Goal: Task Accomplishment & Management: Manage account settings

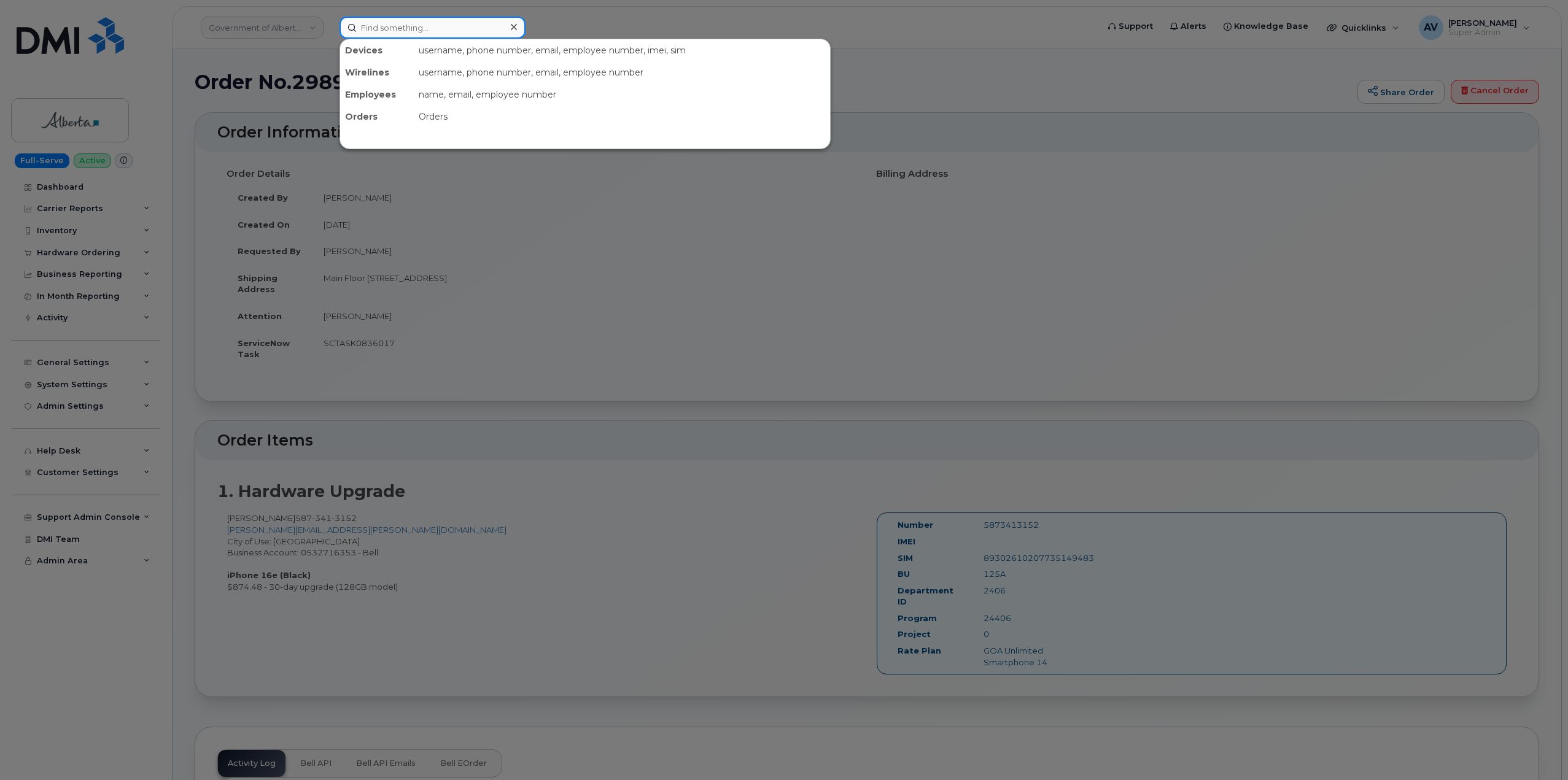
click at [453, 22] on input at bounding box center [433, 27] width 186 height 22
paste input "[PERSON_NAME]"
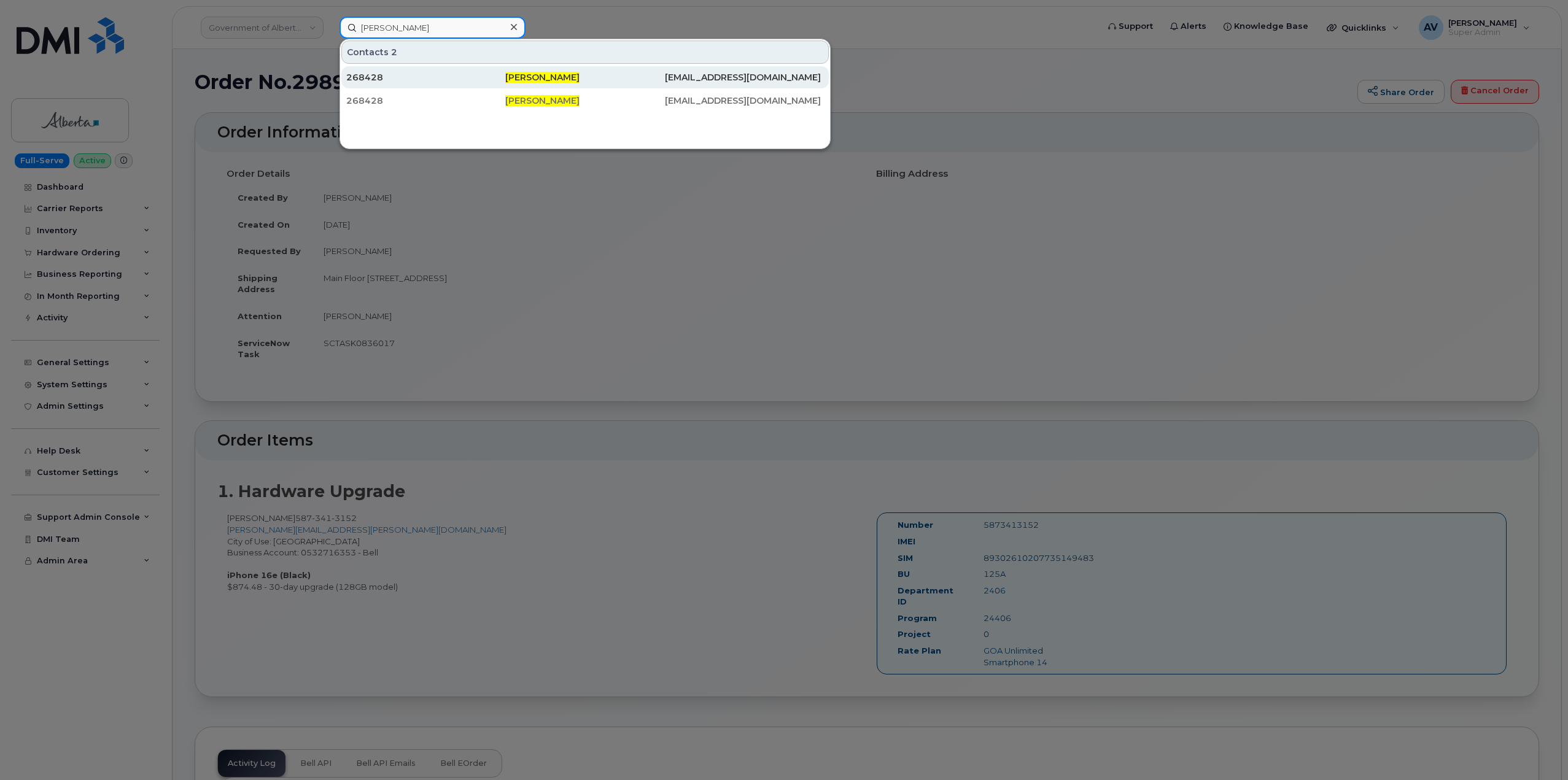
type input "[PERSON_NAME]"
click at [460, 81] on div "268428" at bounding box center [425, 77] width 159 height 12
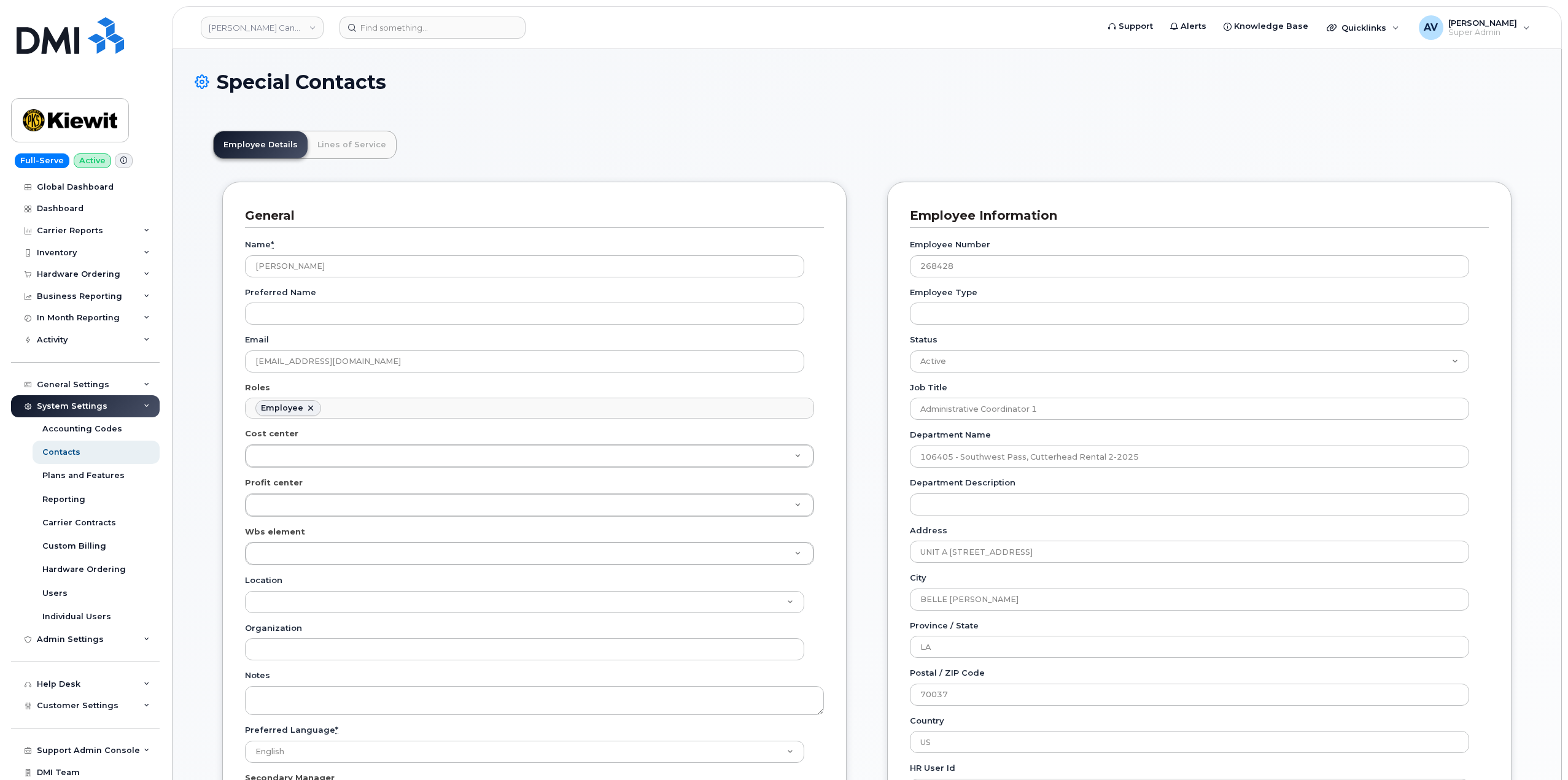
scroll to position [36, 0]
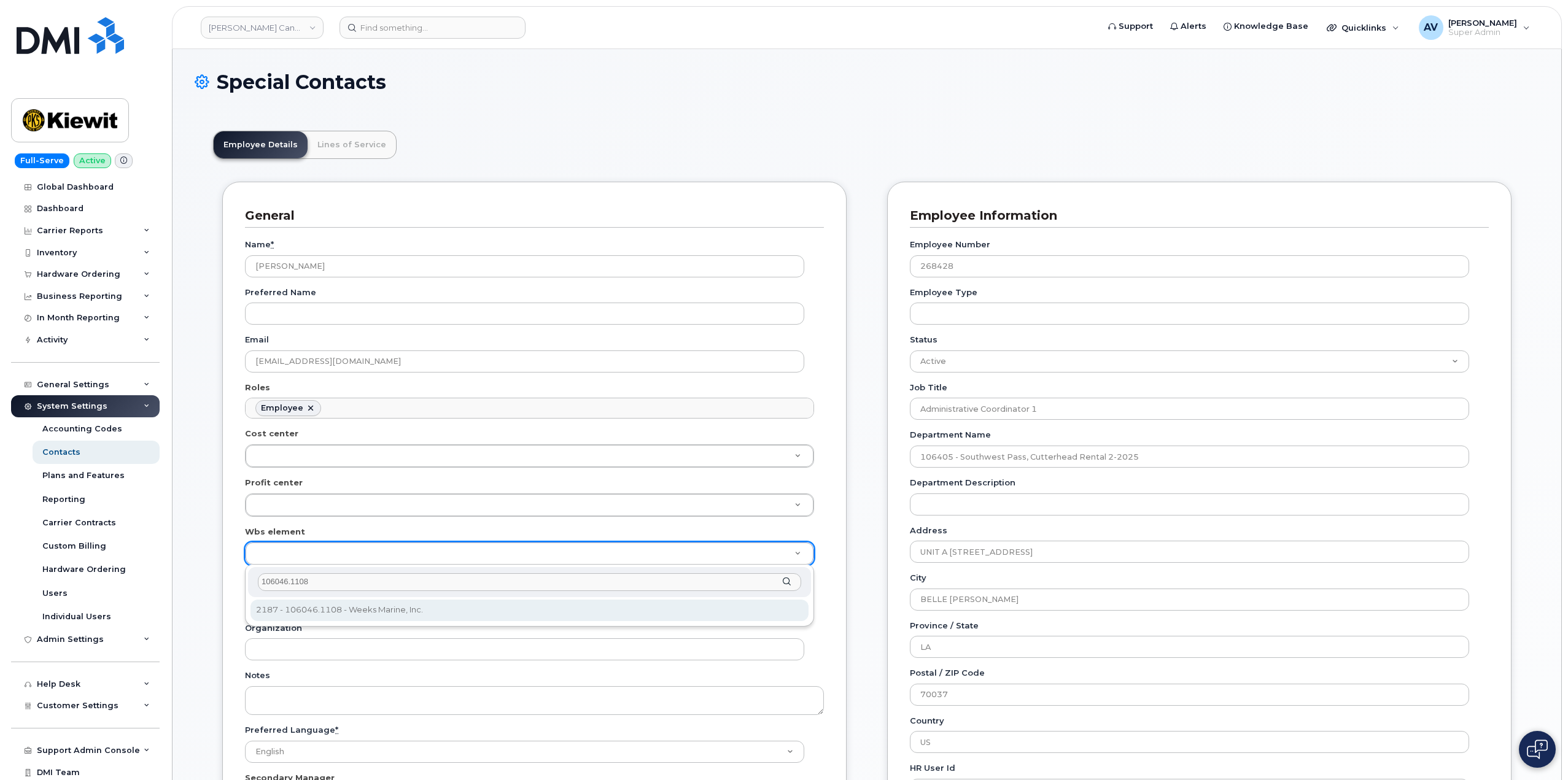
type input "106046.1108"
type input "29621614"
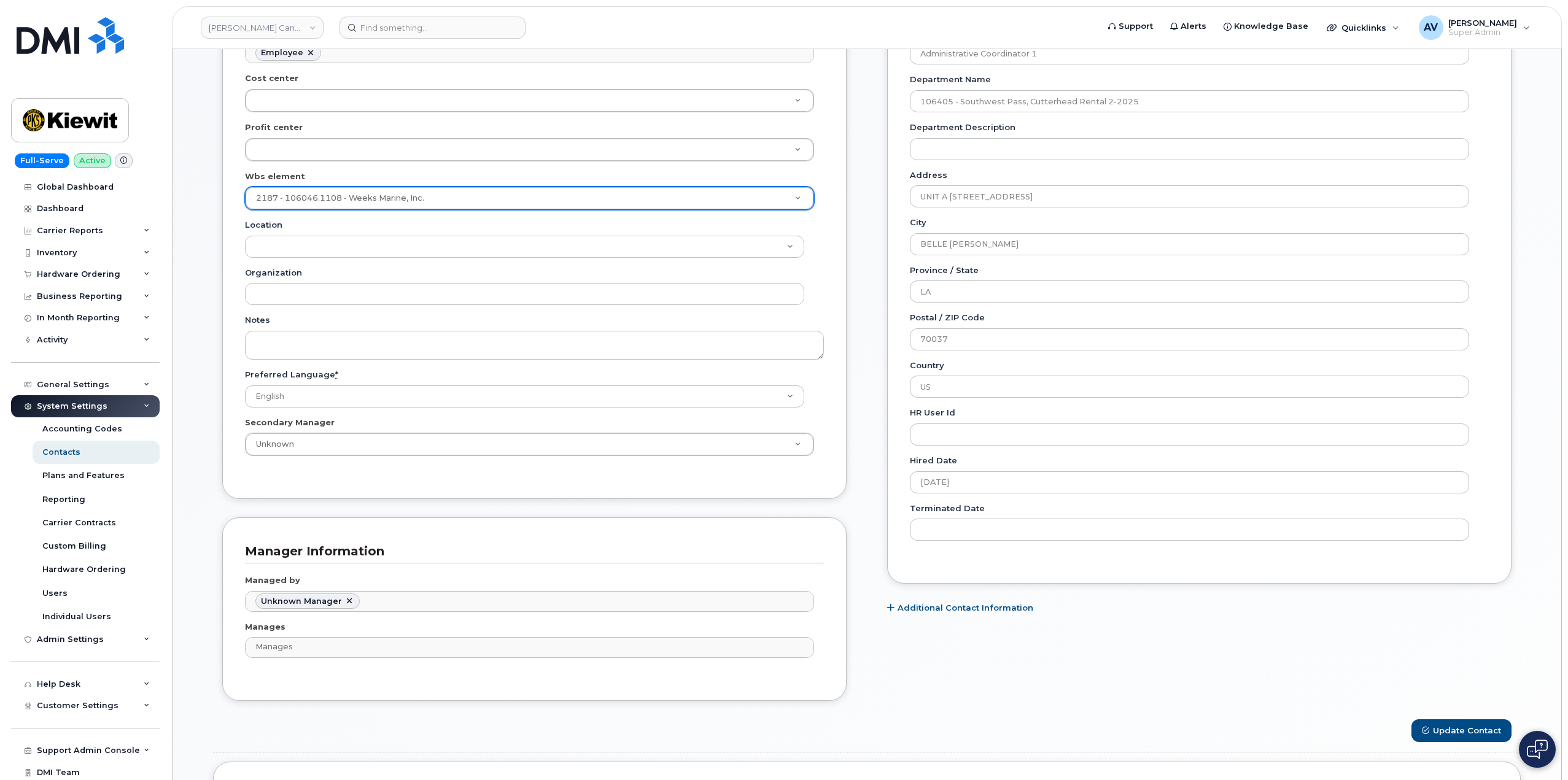
scroll to position [369, 0]
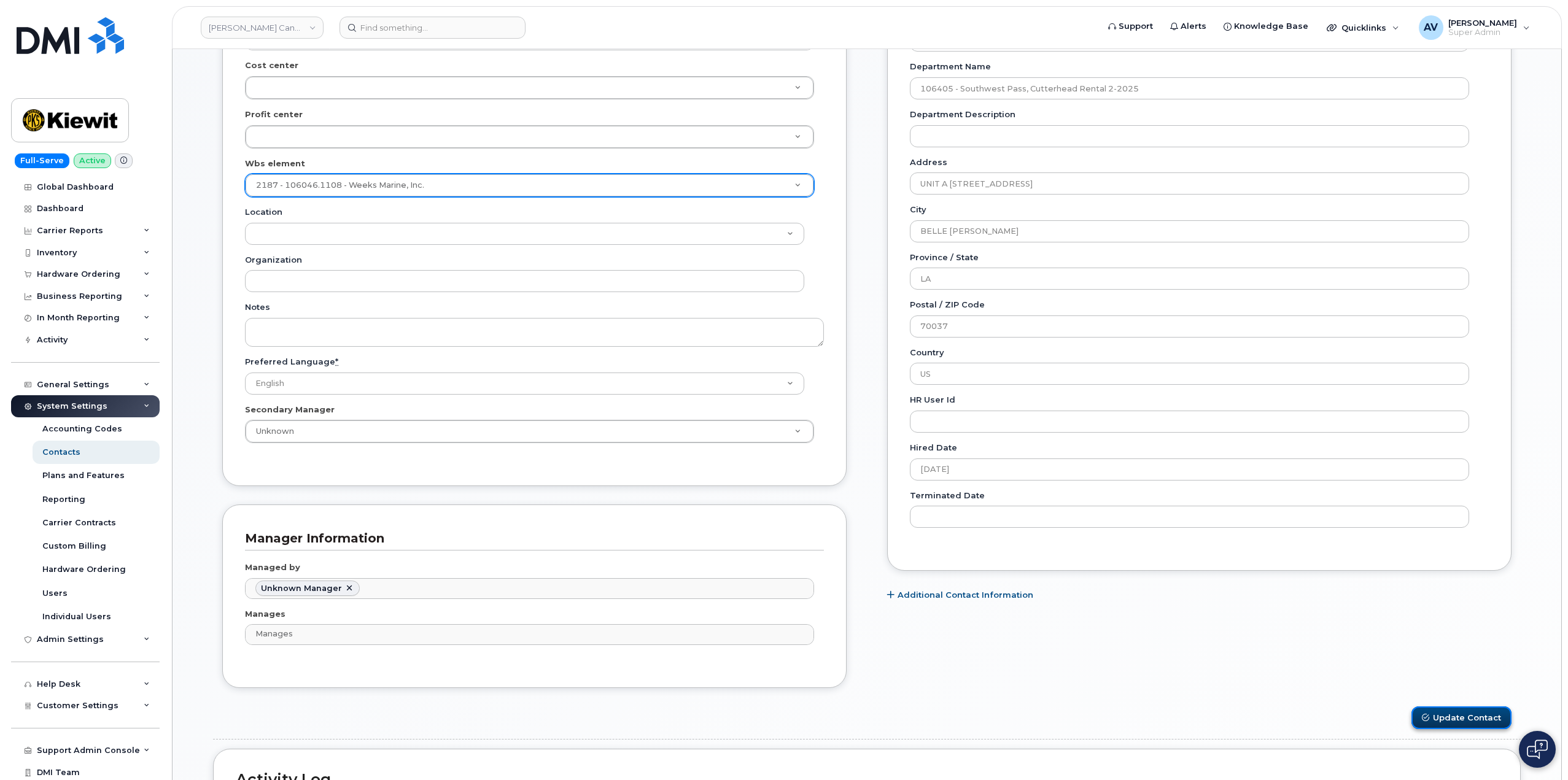
click at [1454, 712] on button "Update Contact" at bounding box center [1461, 718] width 100 height 23
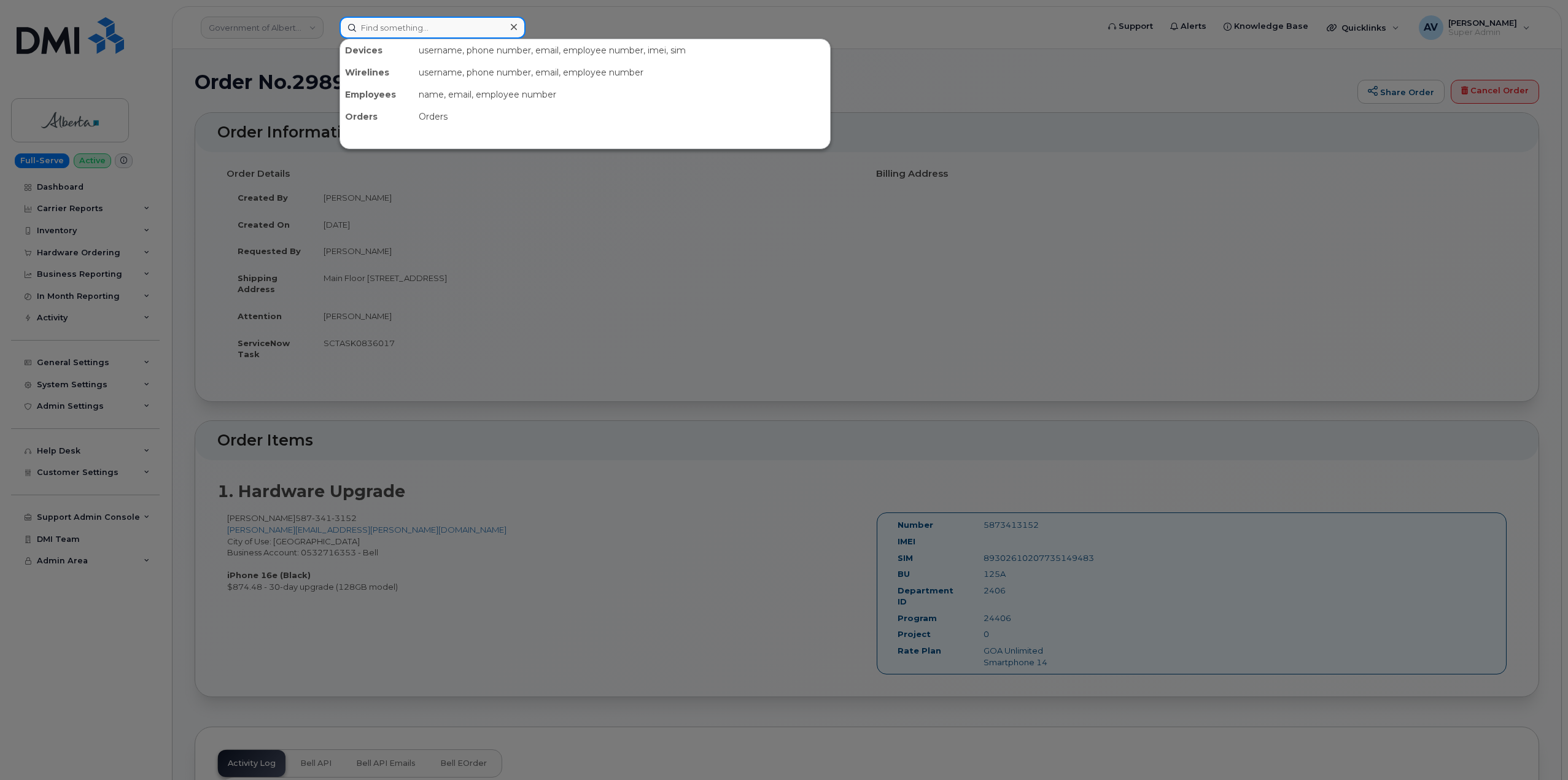
click at [438, 25] on input at bounding box center [433, 27] width 186 height 22
paste input "236)339-4878"
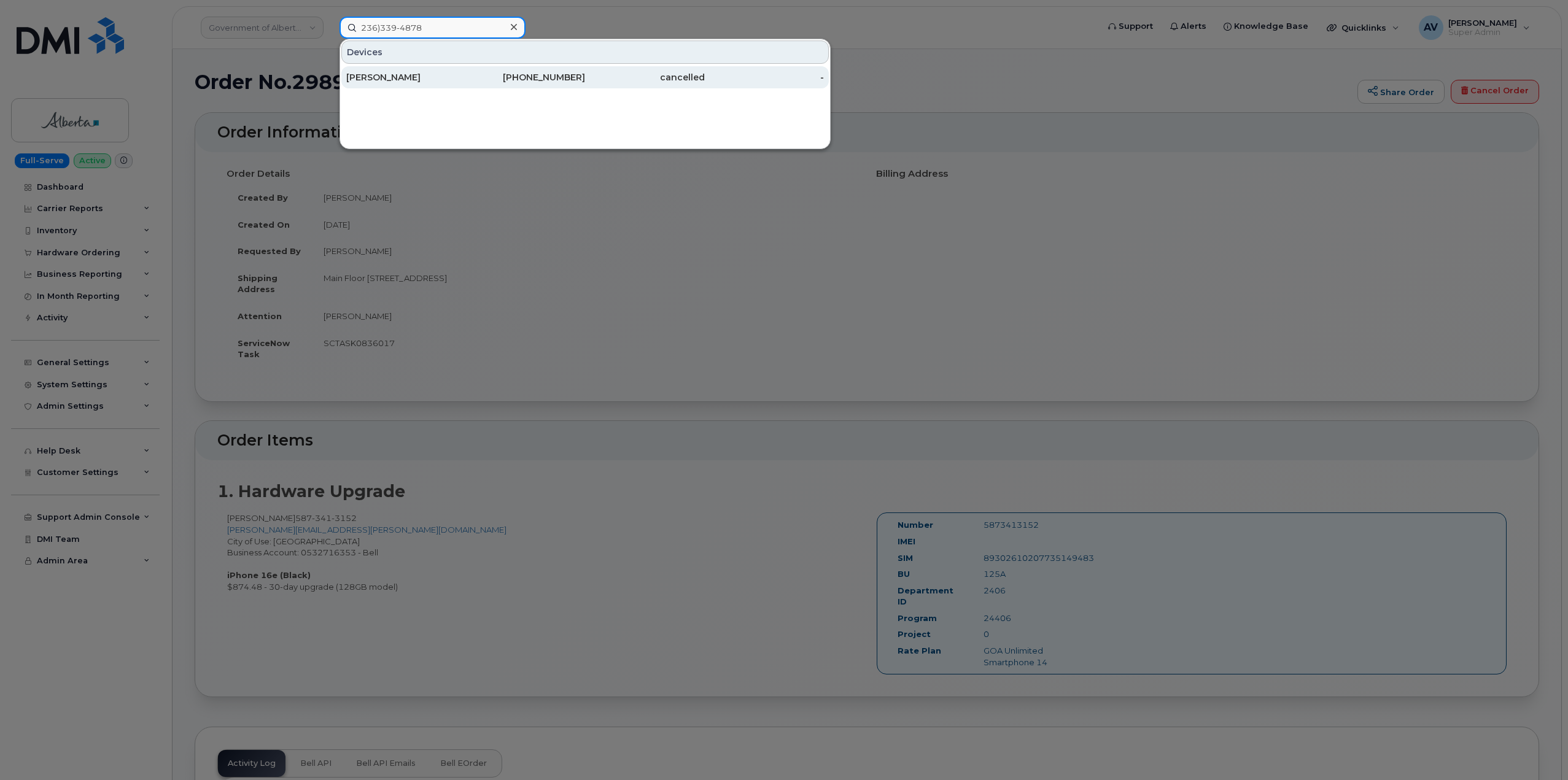
type input "236)339-4878"
click at [479, 81] on div "236-339-4878" at bounding box center [525, 77] width 119 height 12
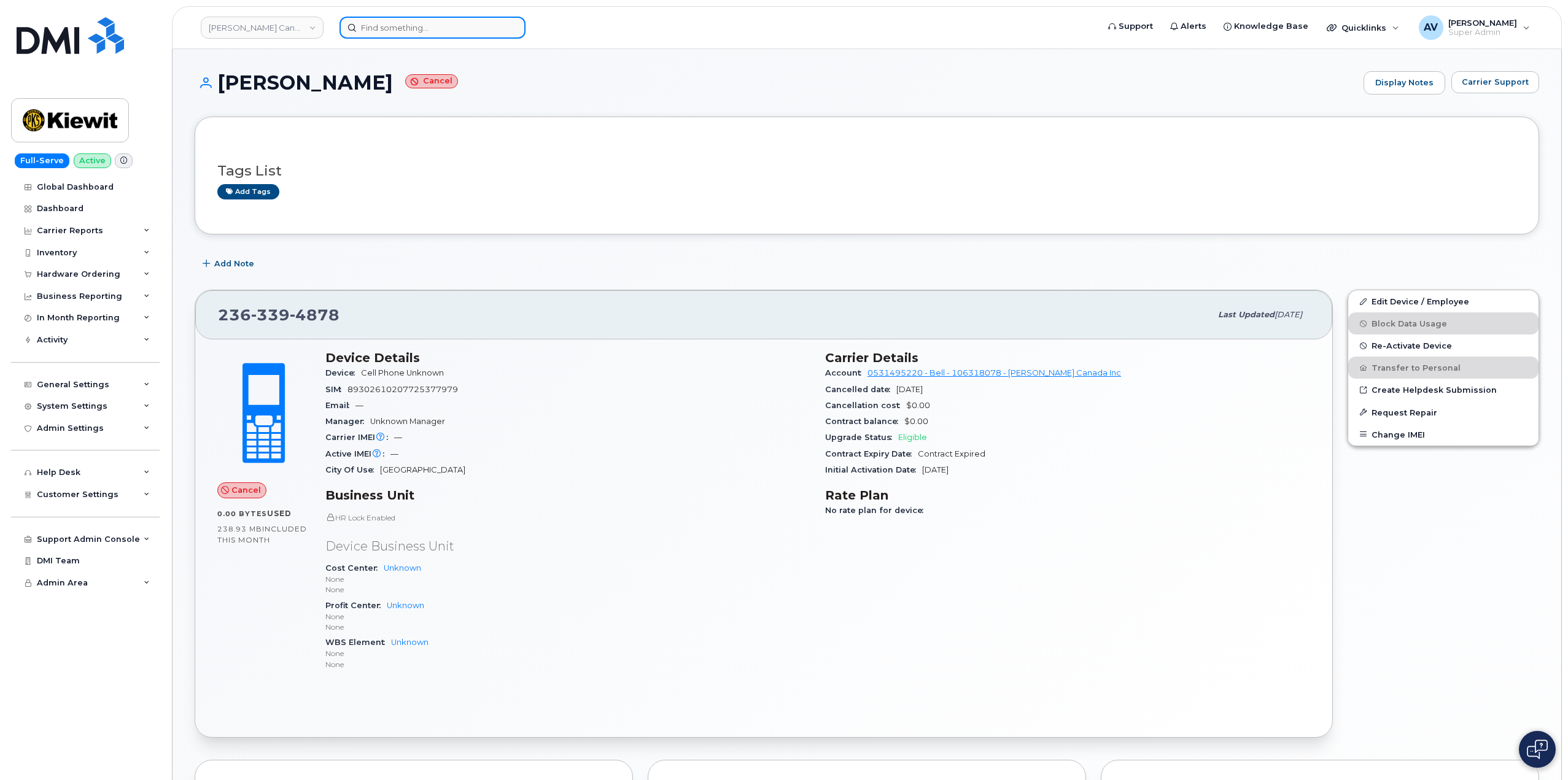
click at [457, 28] on input at bounding box center [433, 27] width 186 height 22
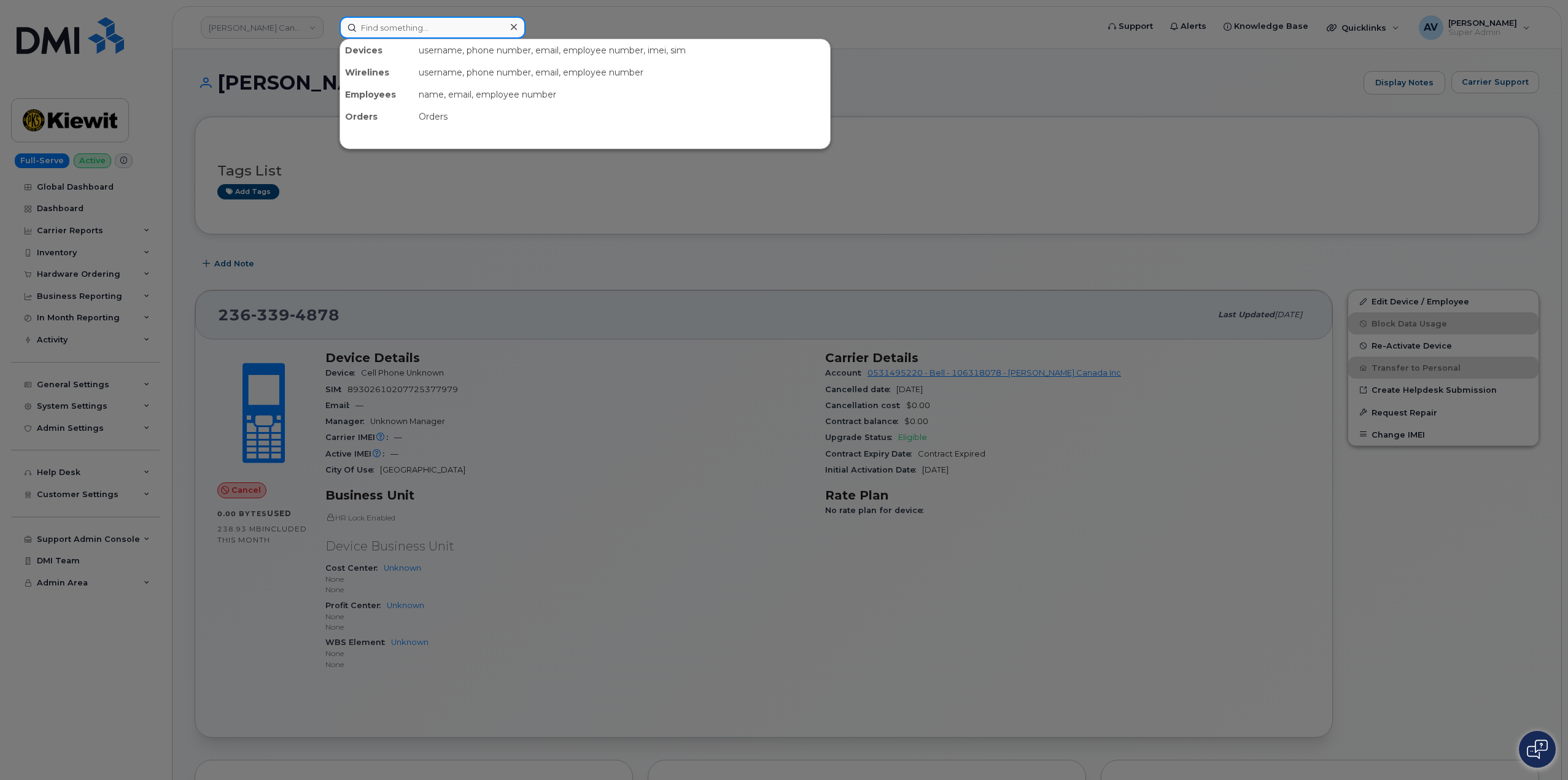
paste input "Florentino Pena"
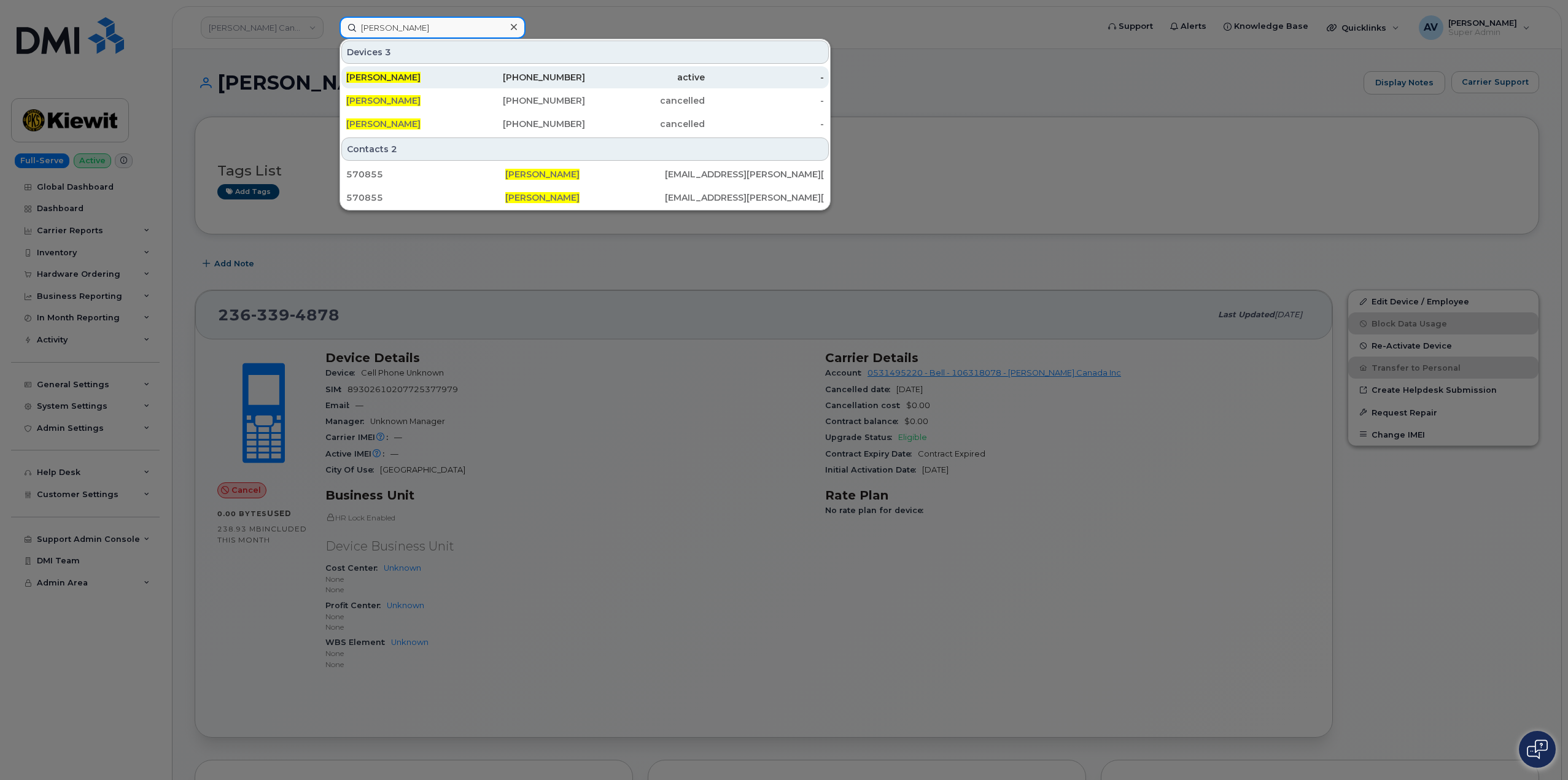
type input "Florentino Pena"
drag, startPoint x: 499, startPoint y: 72, endPoint x: 501, endPoint y: 82, distance: 10.2
click at [499, 72] on div "806-268-5270" at bounding box center [525, 77] width 119 height 12
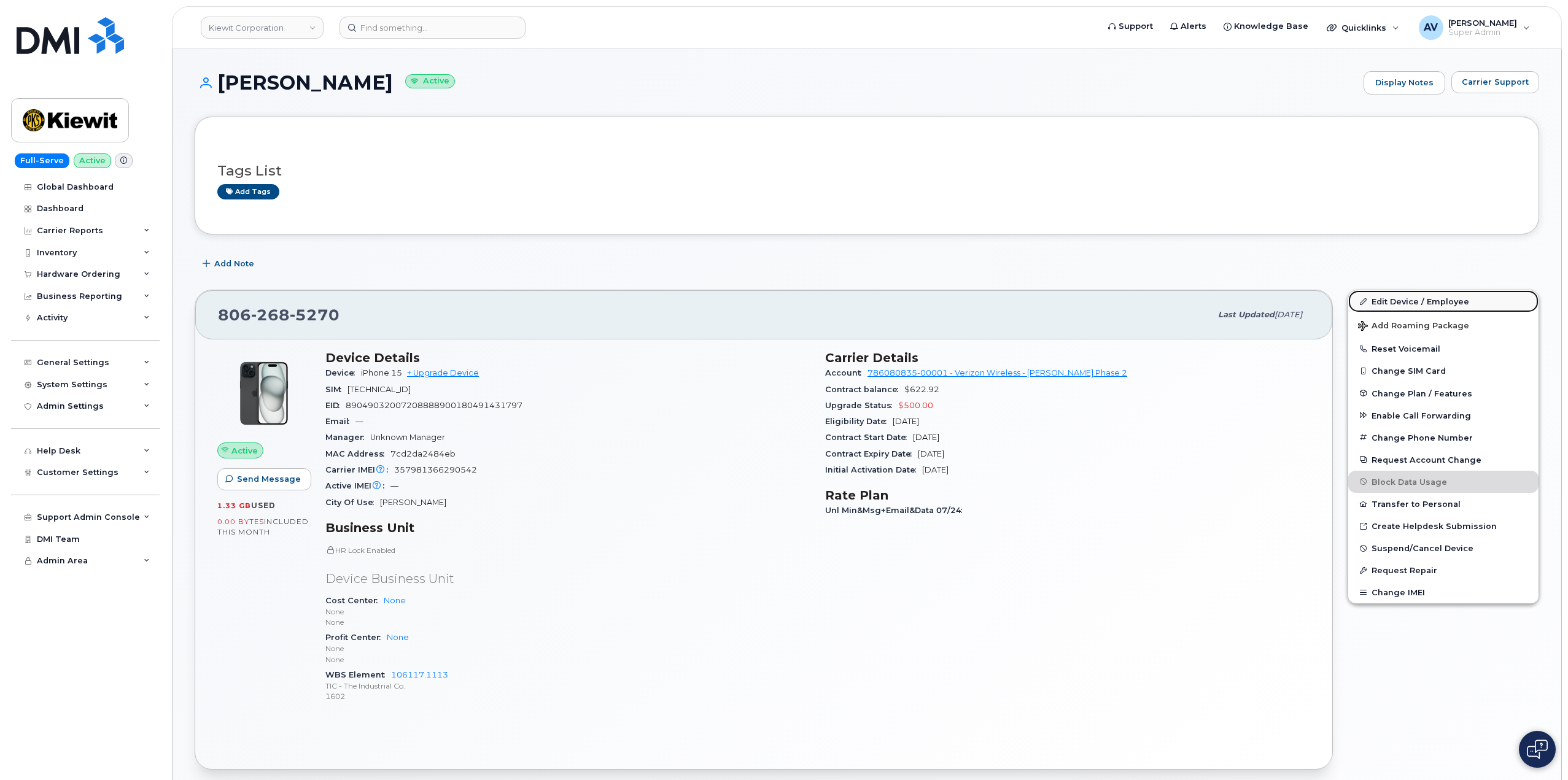
click at [1420, 301] on link "Edit Device / Employee" at bounding box center [1442, 301] width 190 height 22
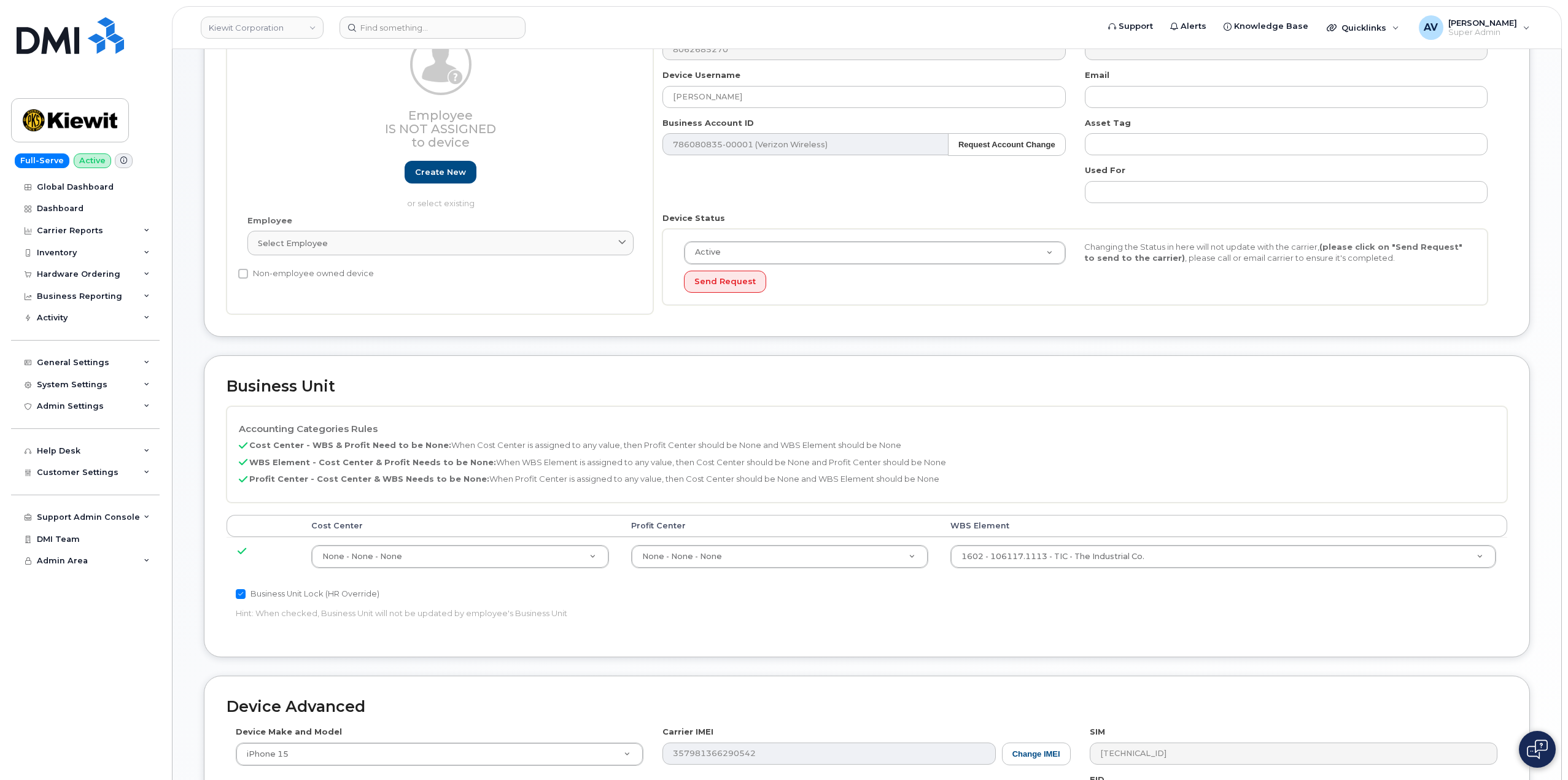
scroll to position [184, 0]
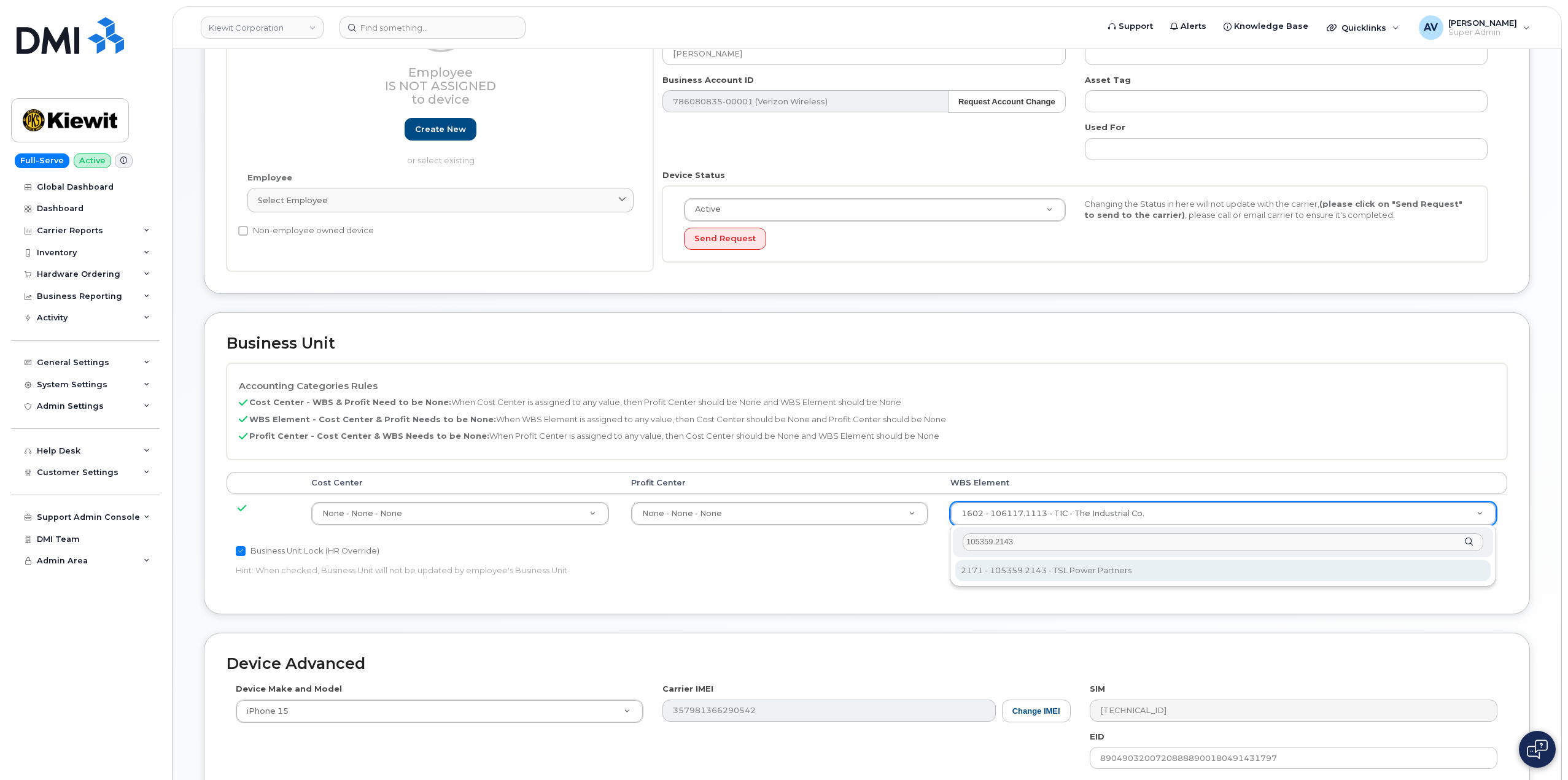
type input "105359.2143"
type input "30254457"
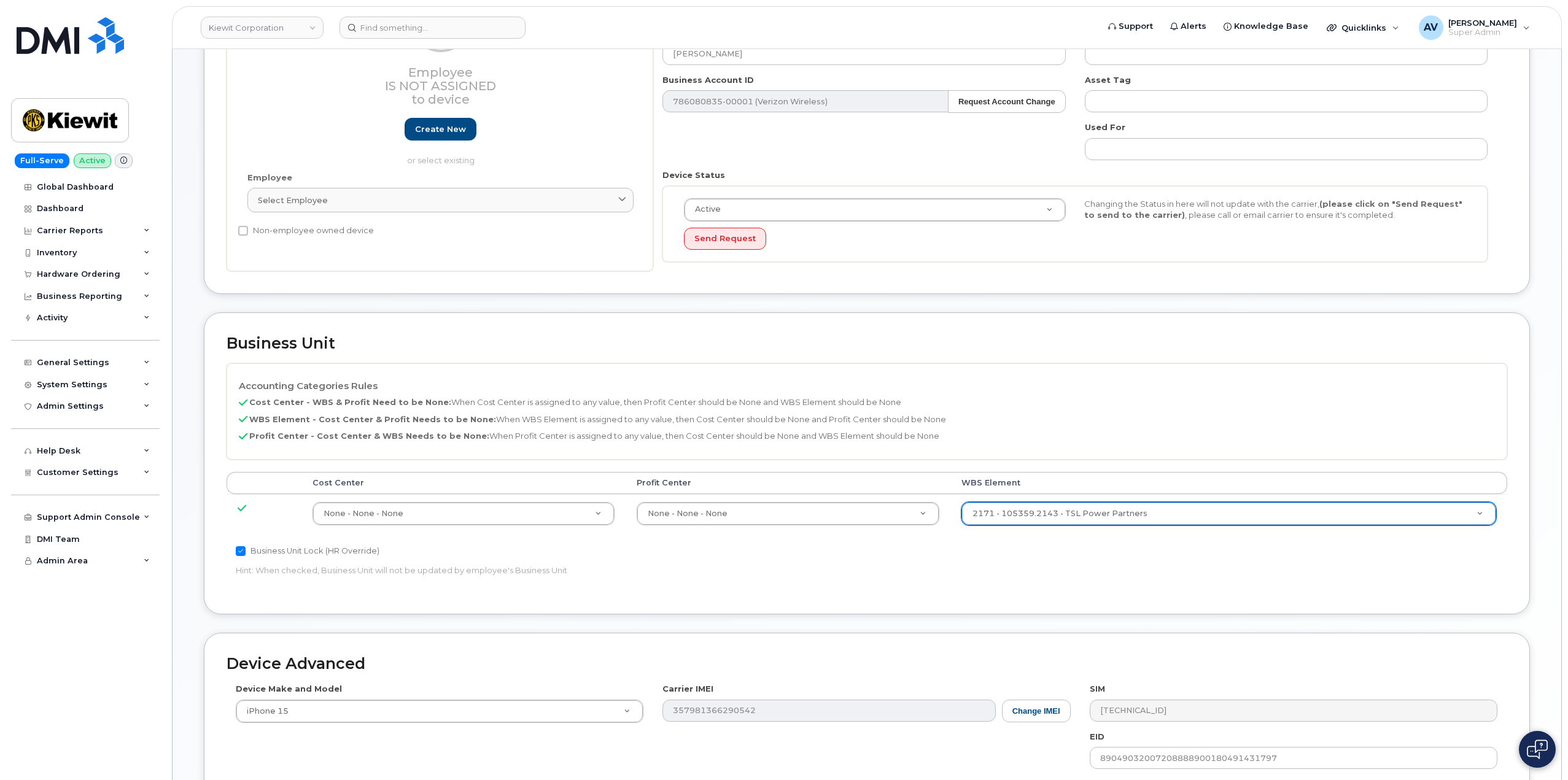
scroll to position [402, 0]
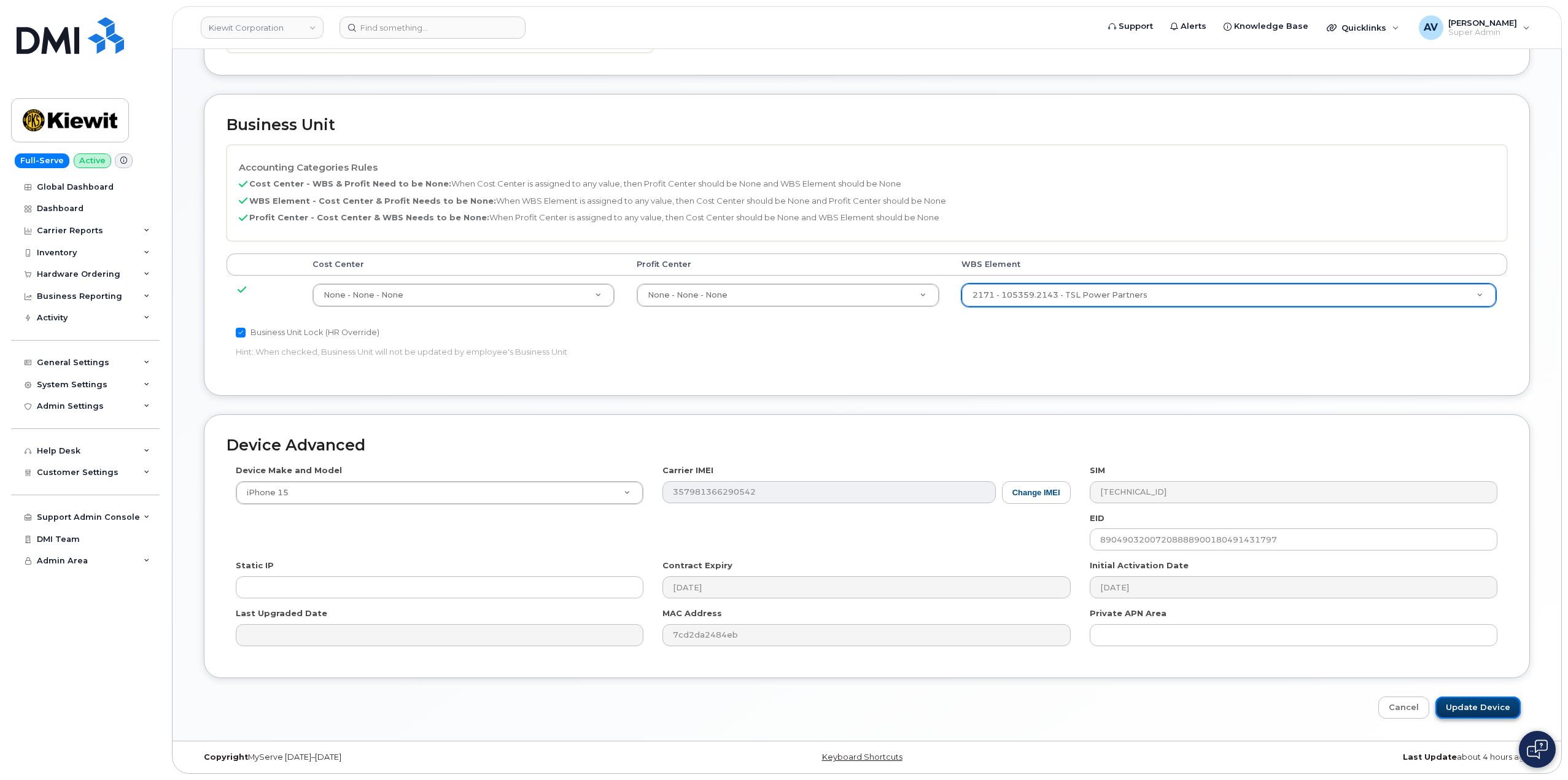
click at [1478, 704] on input "Update Device" at bounding box center [1478, 708] width 86 height 23
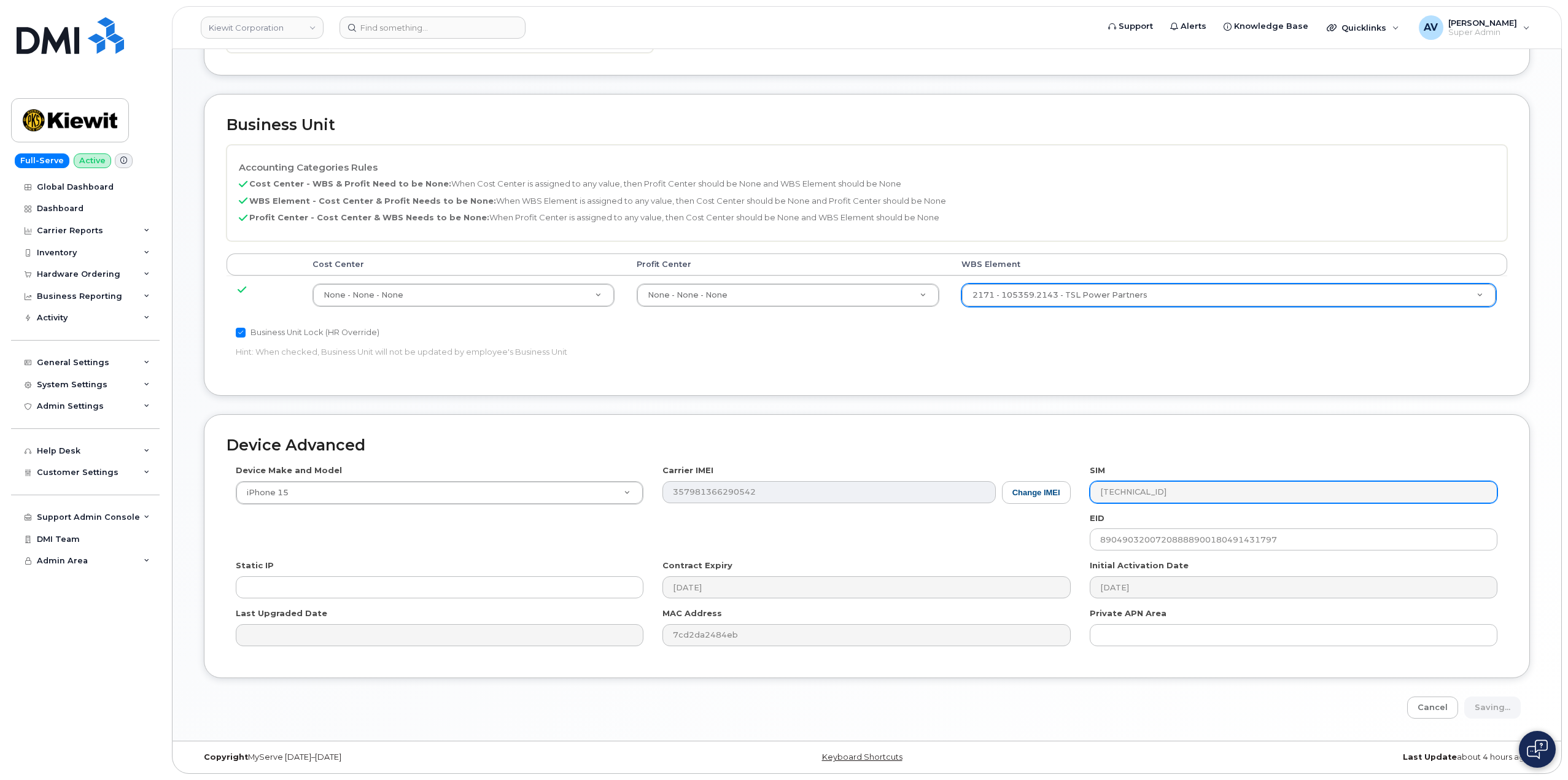
type input "Saving..."
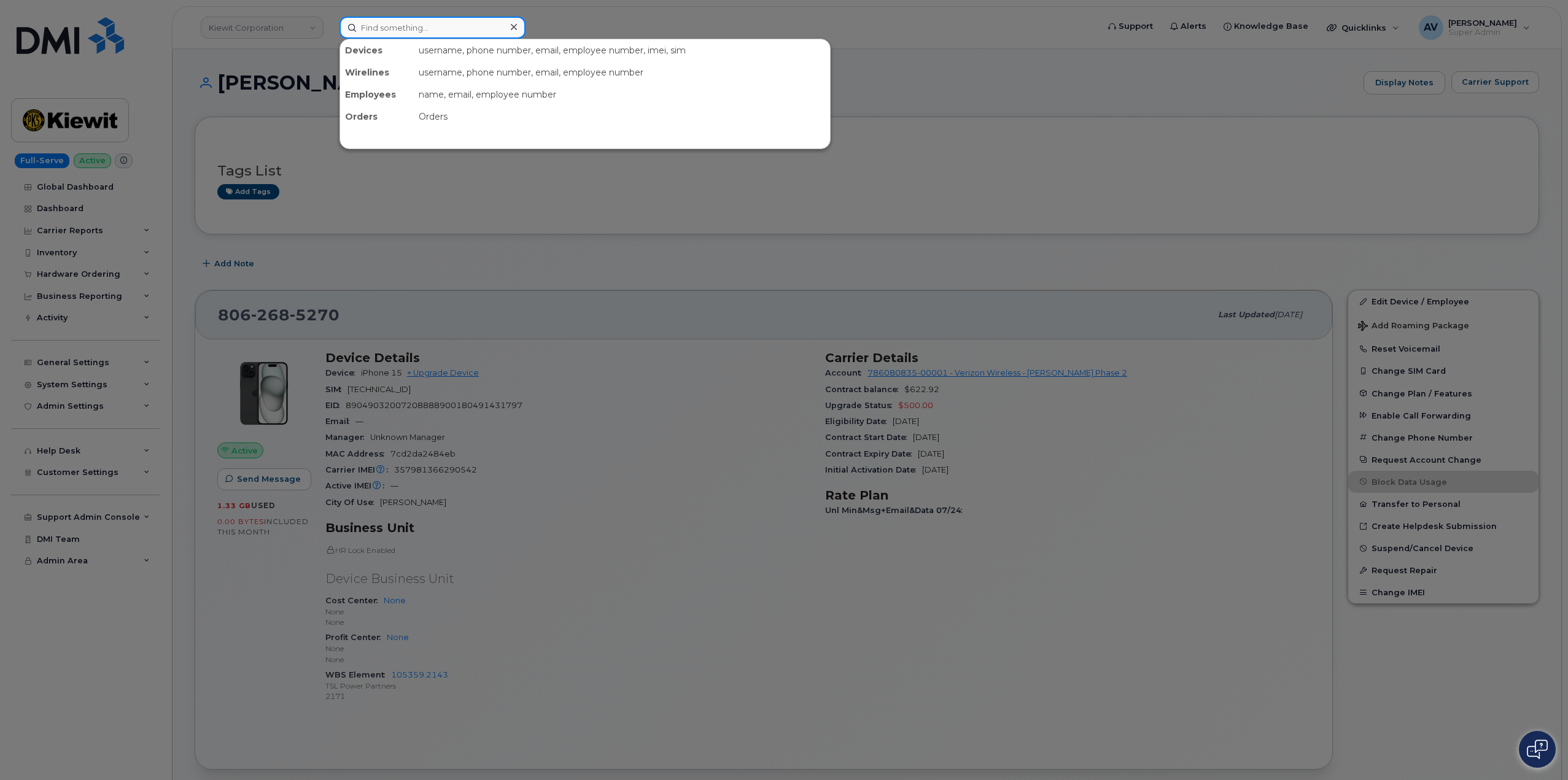
click at [440, 26] on input at bounding box center [433, 27] width 186 height 22
paste input "Jackson Wright"
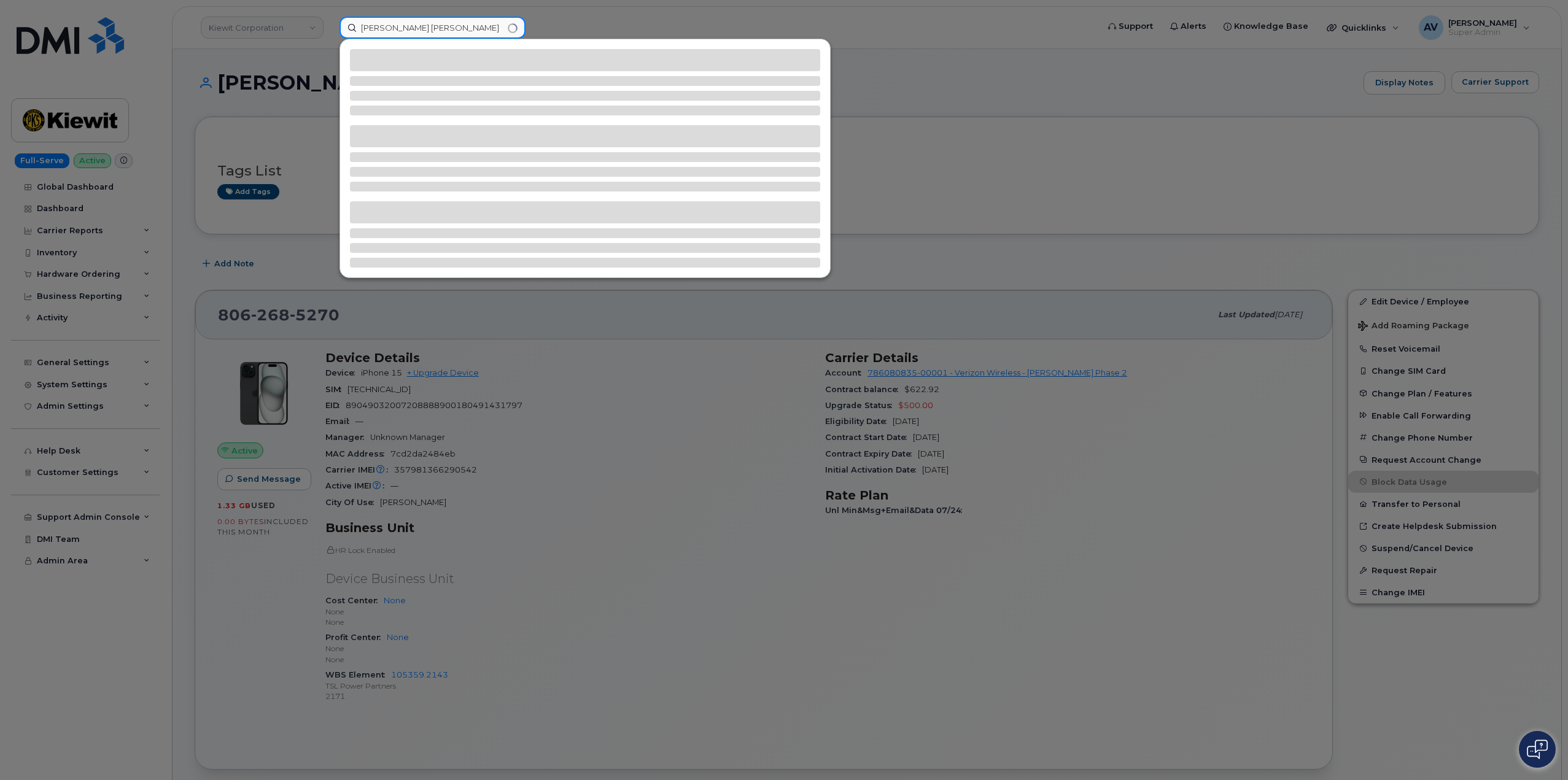
click at [362, 26] on input "Jackson Wright" at bounding box center [433, 27] width 186 height 22
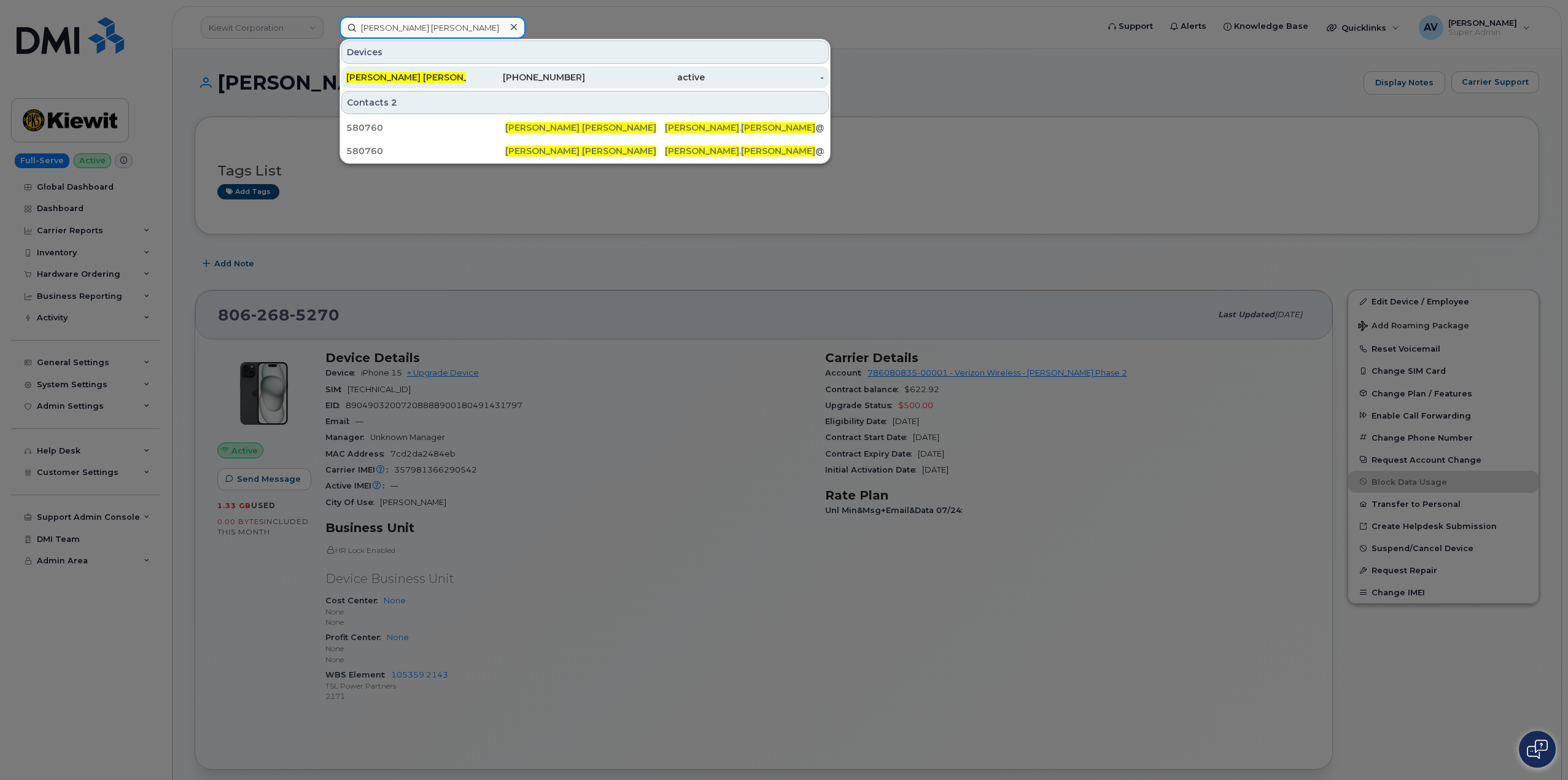
type input "Jackson Wright"
click at [458, 77] on div "[PERSON_NAME] [PERSON_NAME]" at bounding box center [406, 77] width 119 height 12
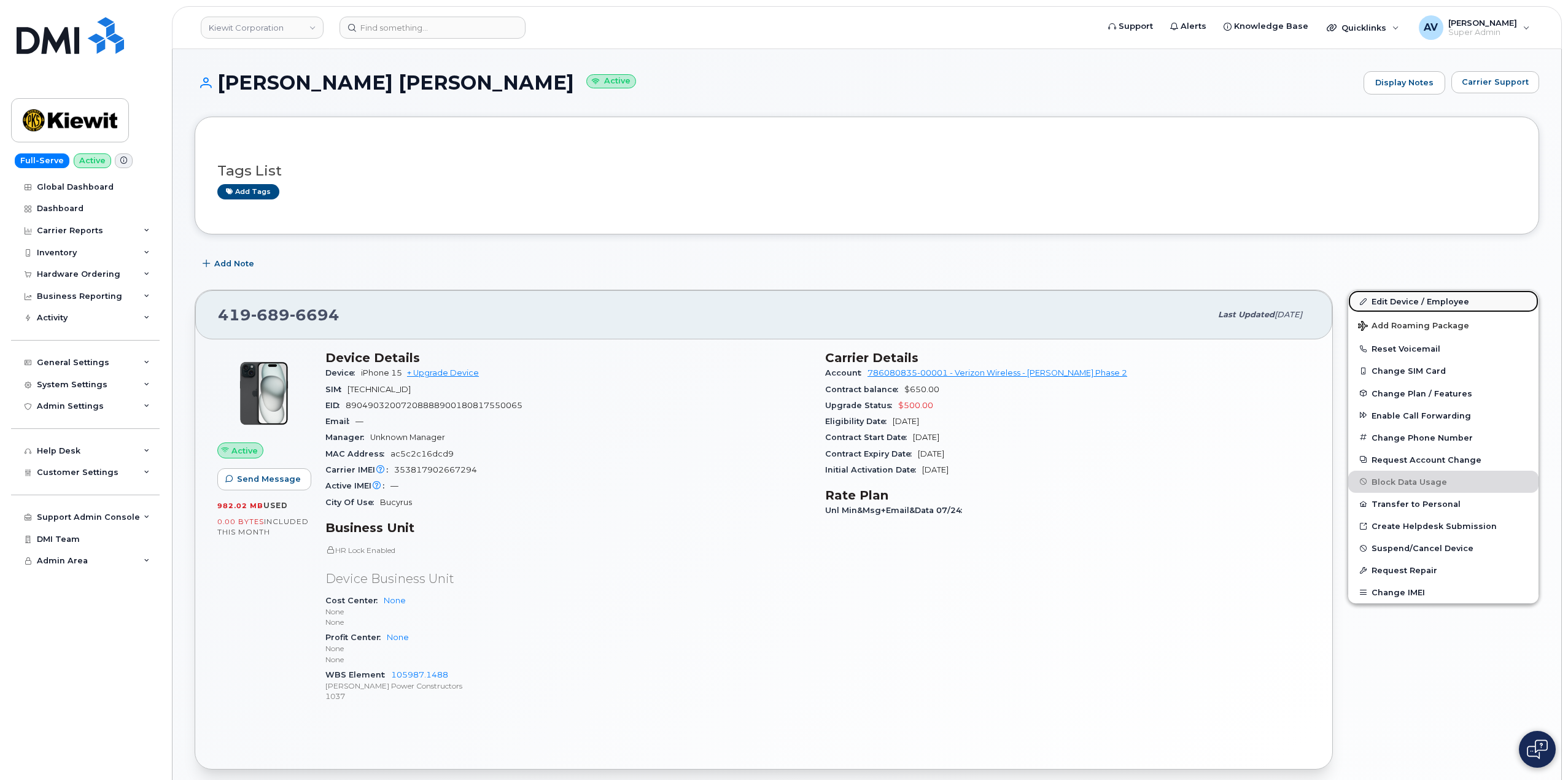
click at [1385, 296] on link "Edit Device / Employee" at bounding box center [1442, 301] width 190 height 22
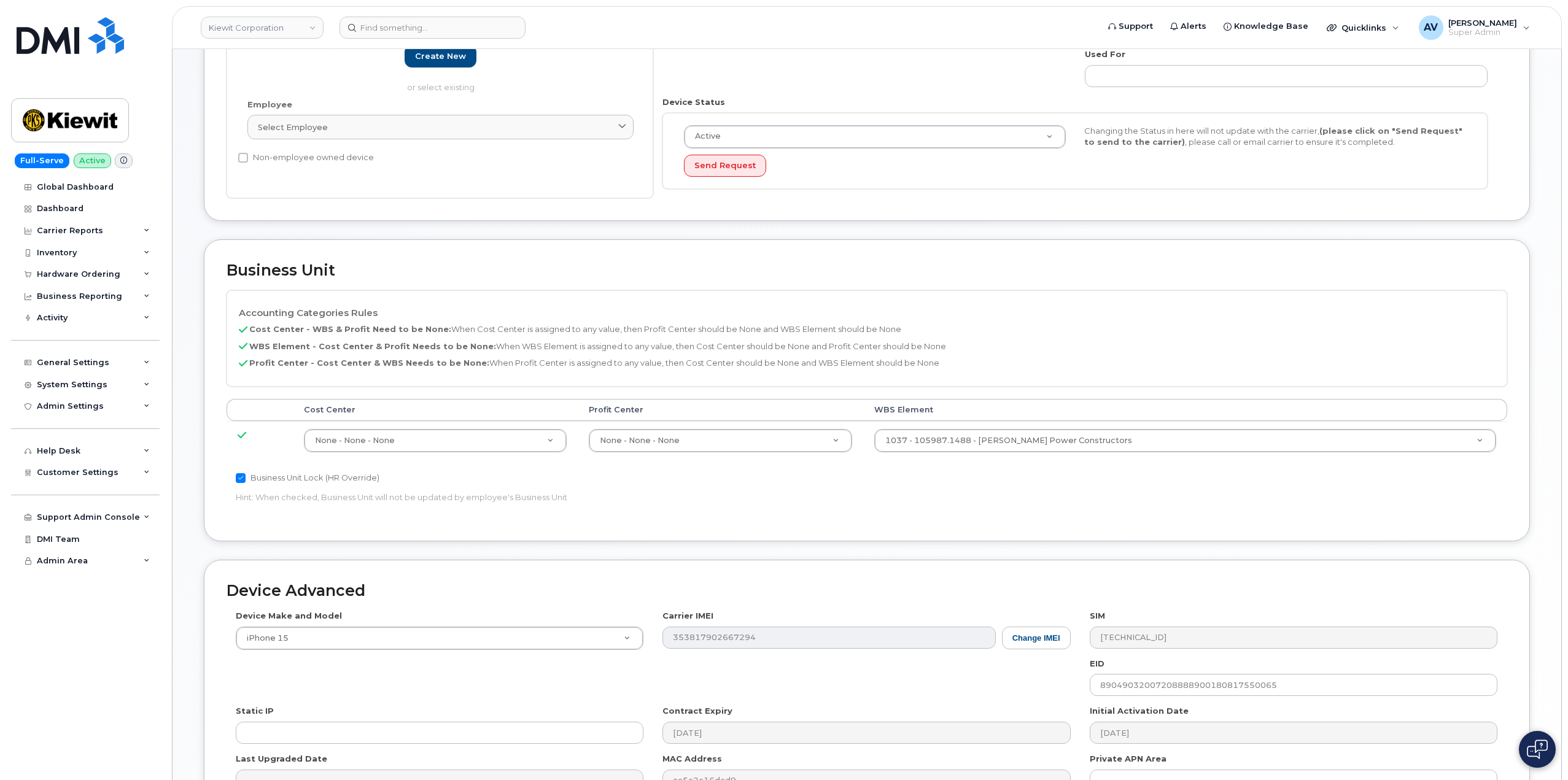
scroll to position [307, 0]
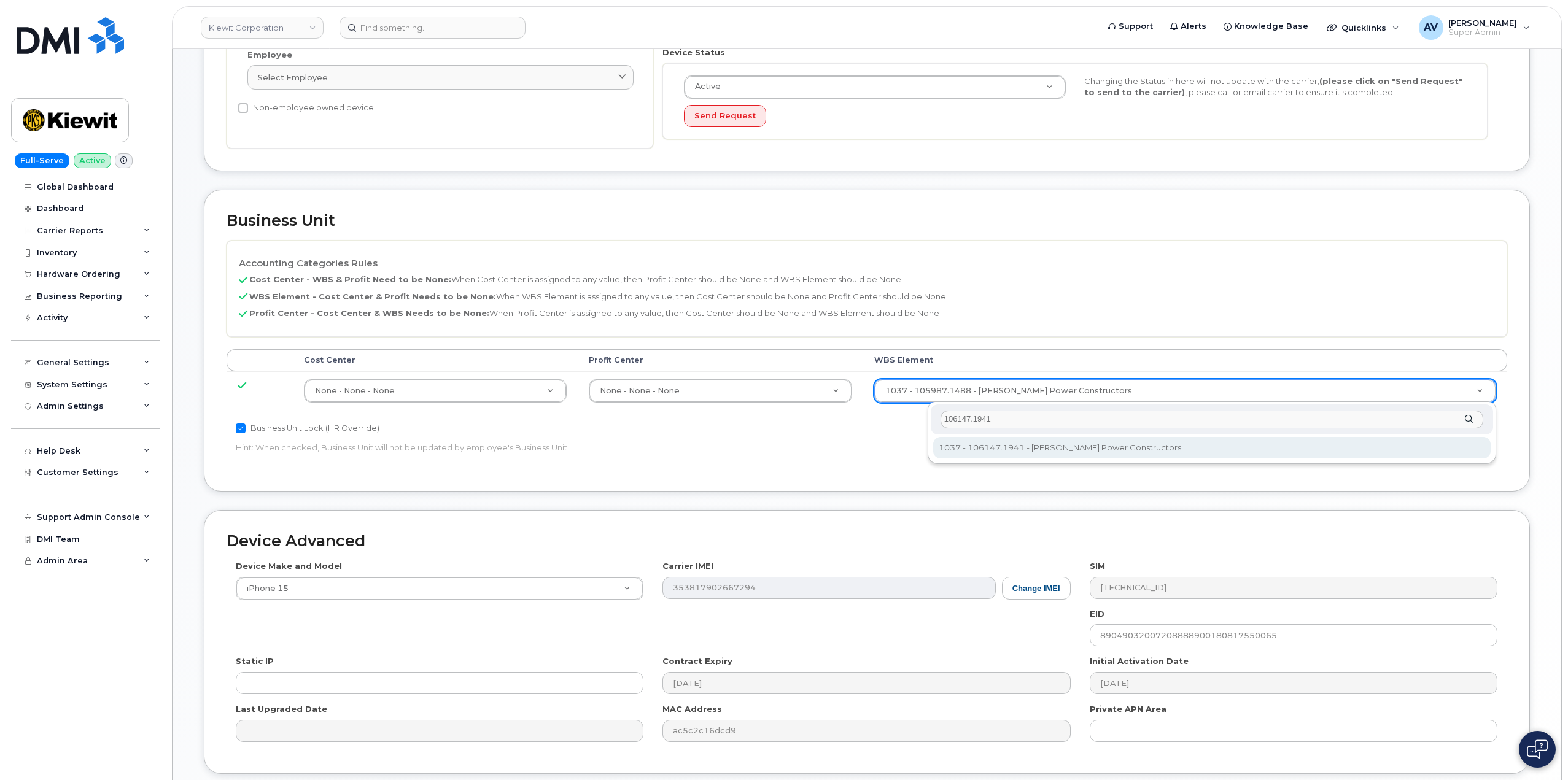
type input "106147.1941"
type input "33421275"
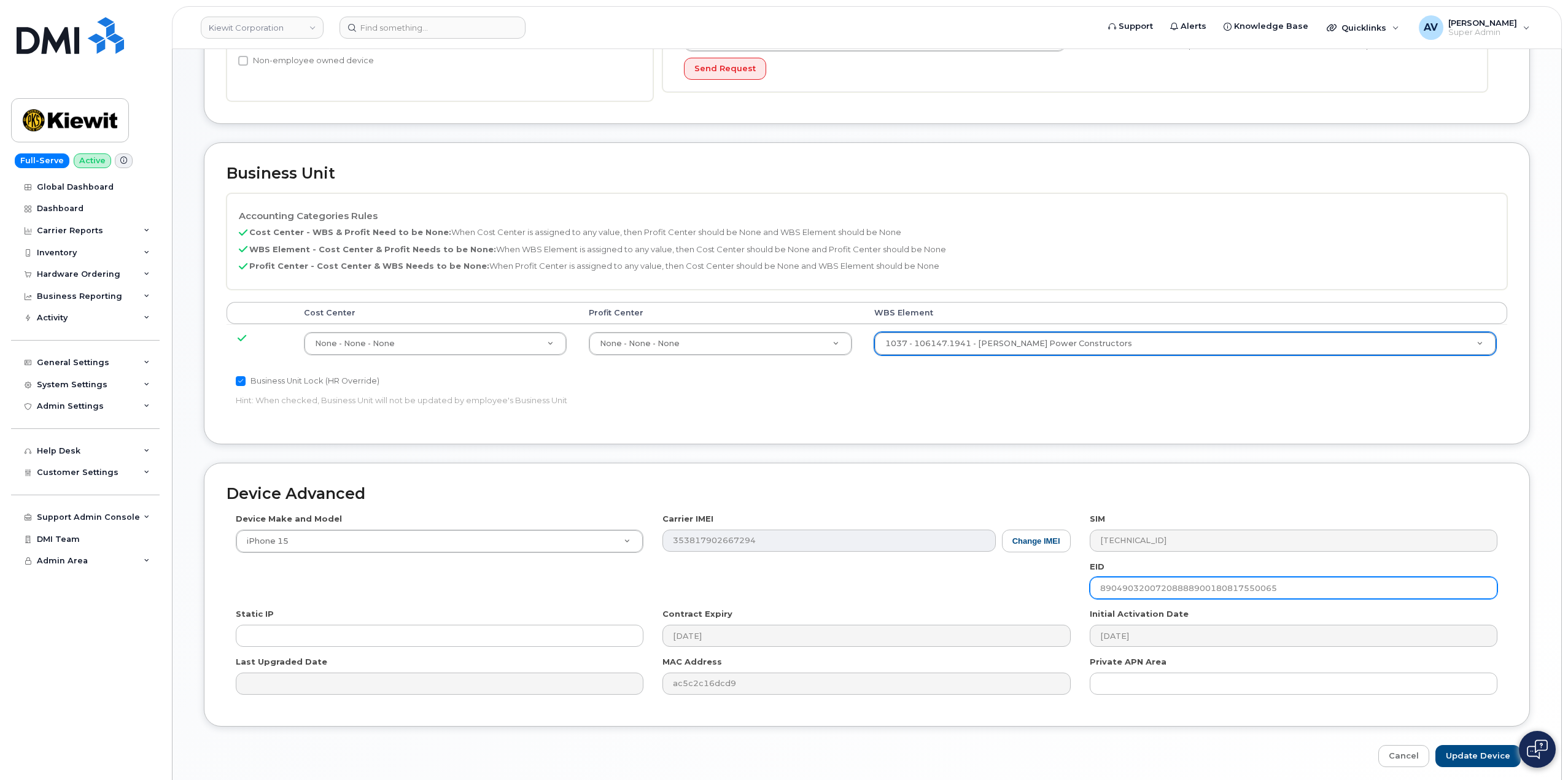
scroll to position [402, 0]
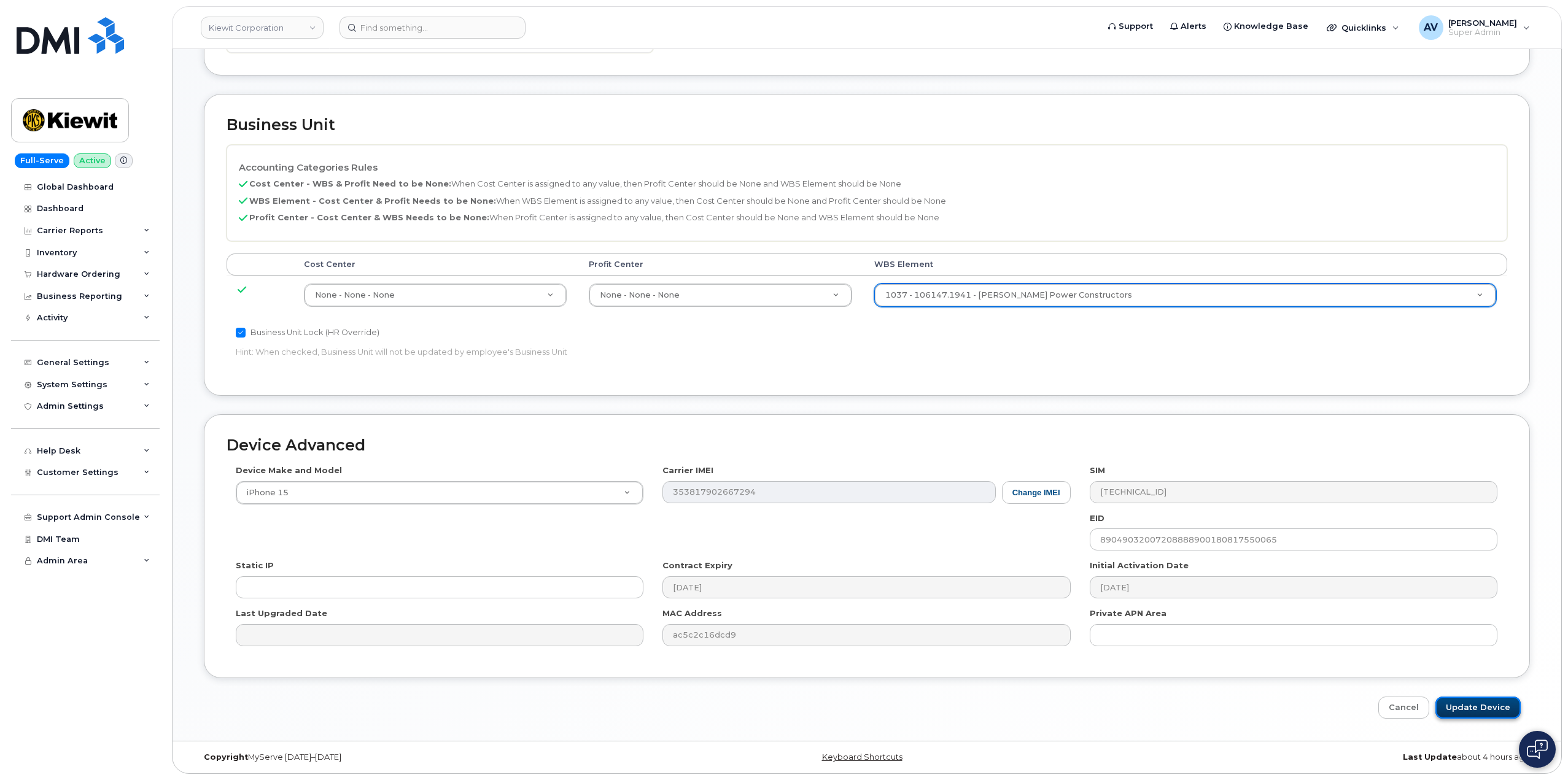
click at [1491, 705] on input "Update Device" at bounding box center [1478, 708] width 86 height 23
type input "Saving..."
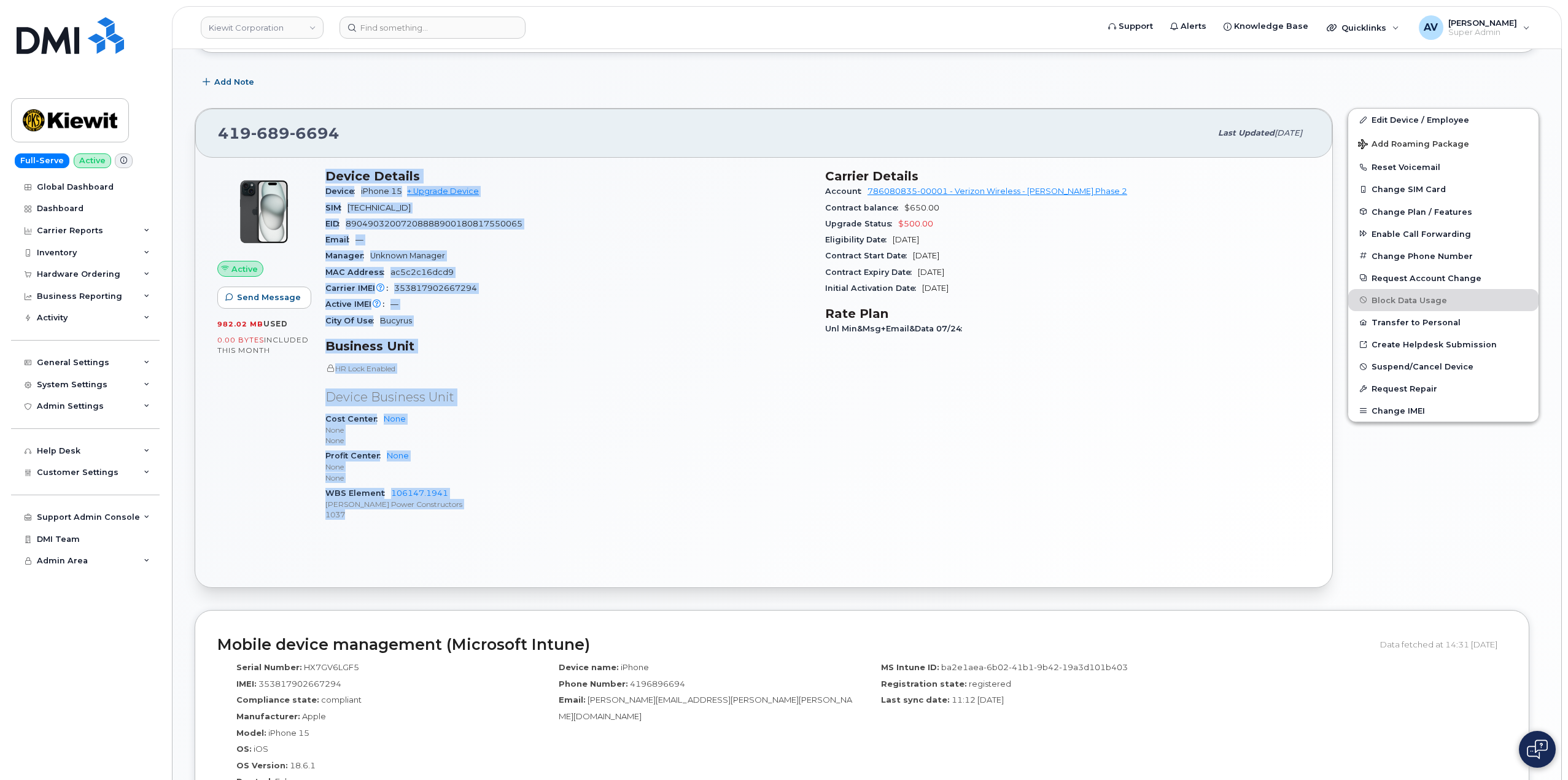
scroll to position [184, 0]
drag, startPoint x: 325, startPoint y: 357, endPoint x: 483, endPoint y: 536, distance: 238.8
click at [483, 536] on div "Device Details Device iPhone 15 + Upgrade Device SIM 89148000011002035549 EID 8…" at bounding box center [567, 348] width 499 height 378
copy div "Device Details Device iPhone 15 + Upgrade Device SIM 89148000011002035549 EID 8…"
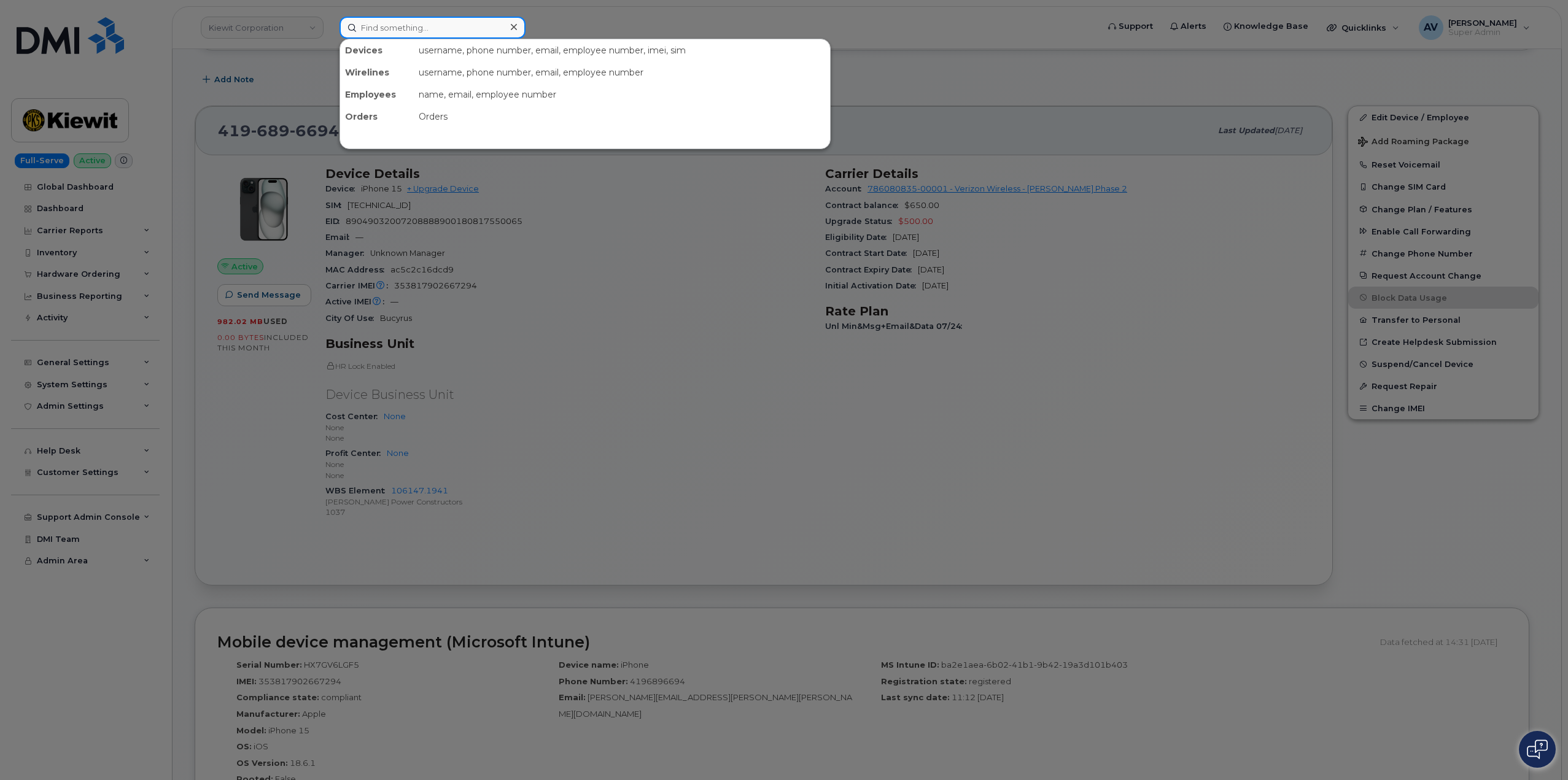
click at [432, 23] on input at bounding box center [433, 27] width 186 height 22
paste input "Zackary Robinson"
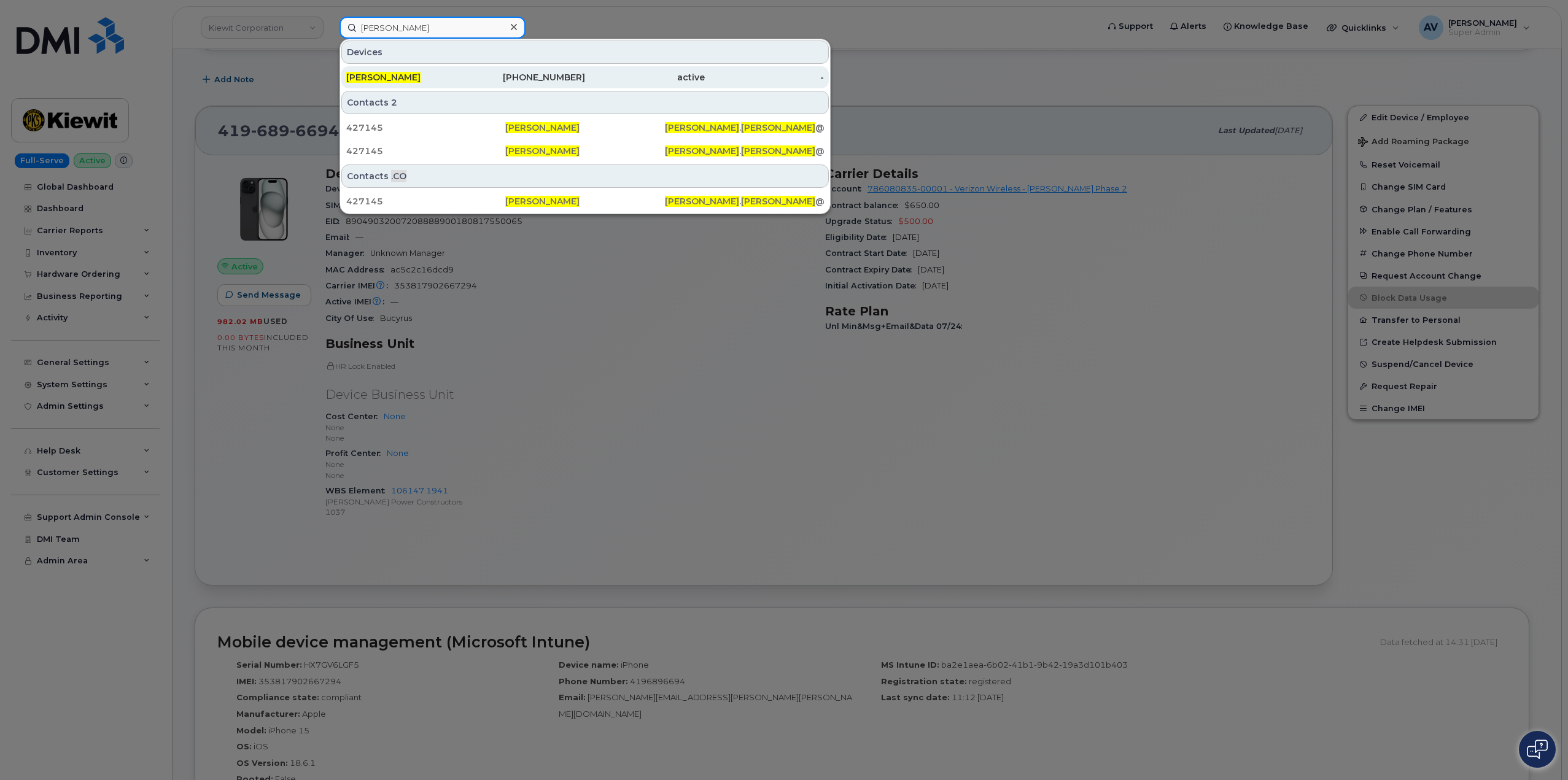
type input "Zackary Robinson"
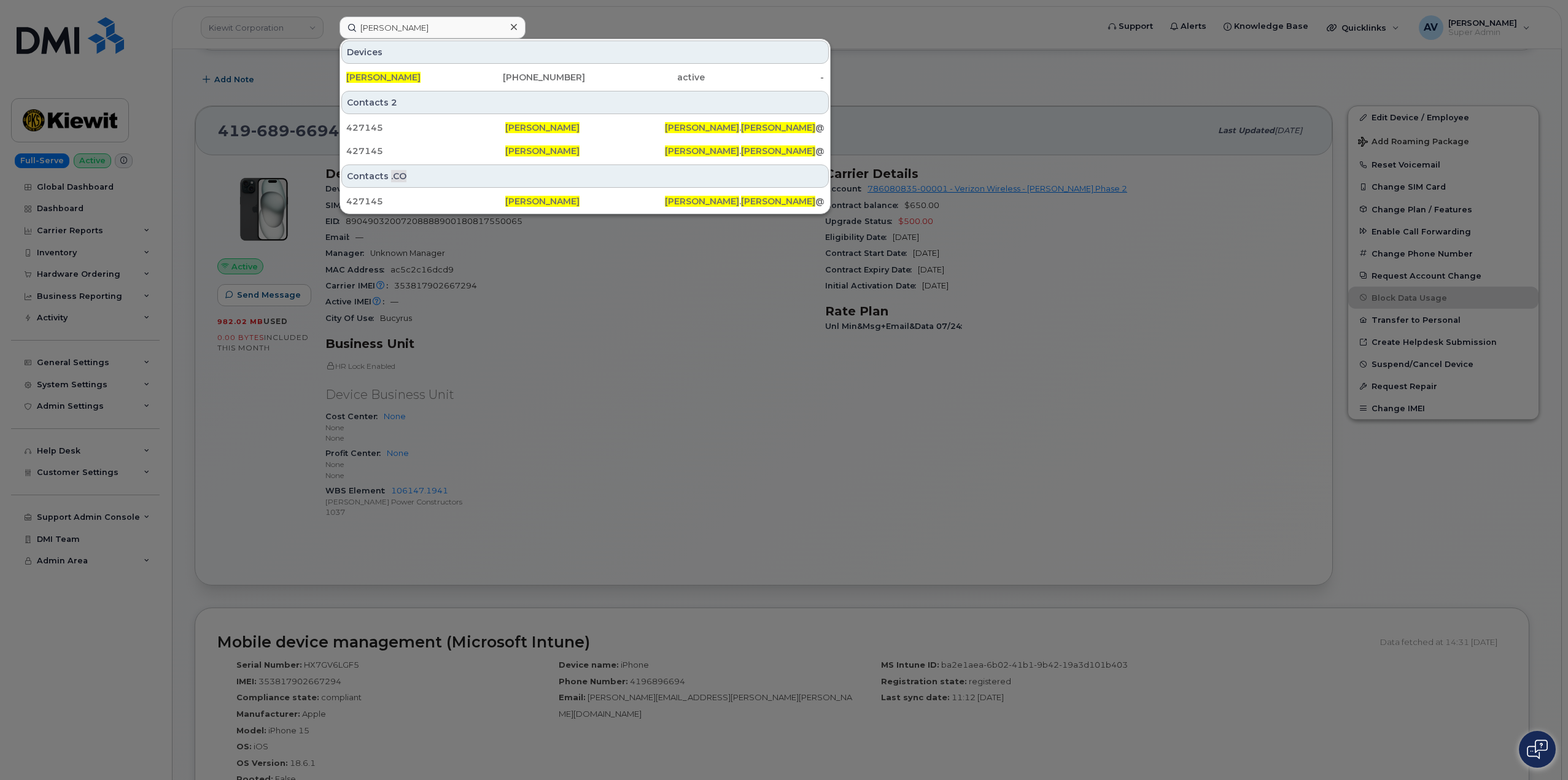
drag, startPoint x: 451, startPoint y: 72, endPoint x: 480, endPoint y: 49, distance: 37.0
click at [451, 72] on div "ZACKARY ROBINSON" at bounding box center [406, 77] width 119 height 12
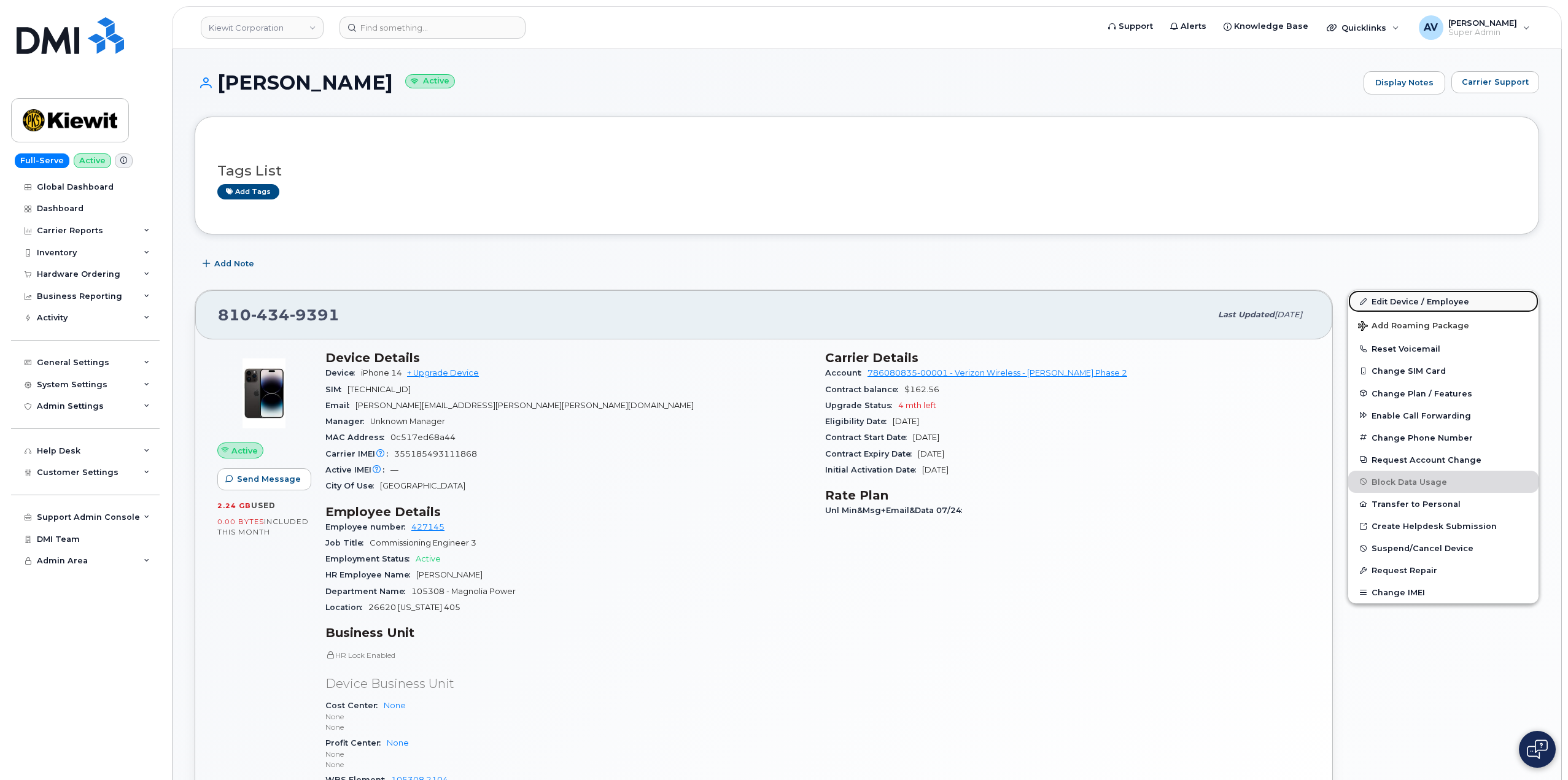
click at [1391, 300] on link "Edit Device / Employee" at bounding box center [1442, 301] width 190 height 22
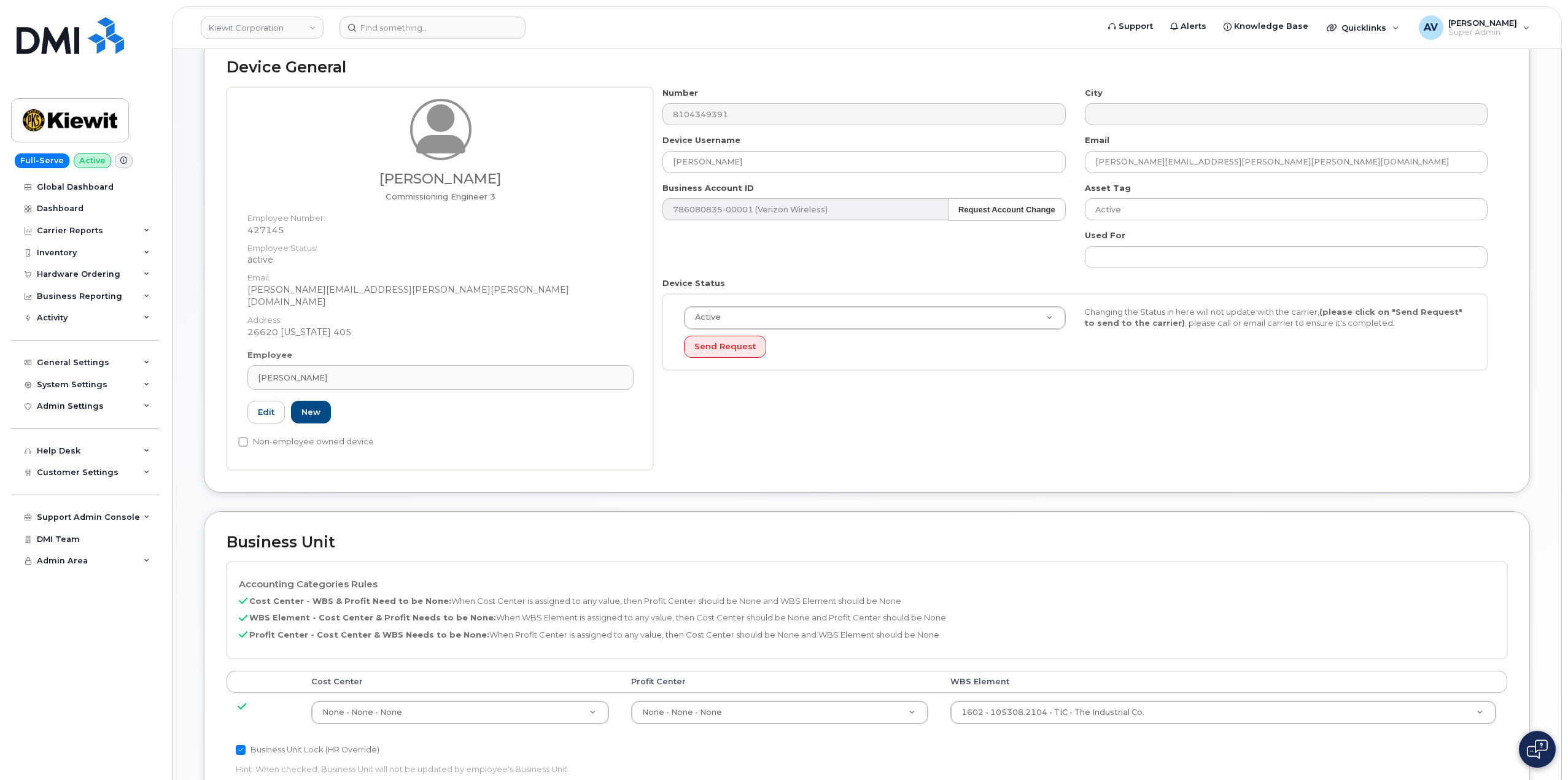
scroll to position [245, 0]
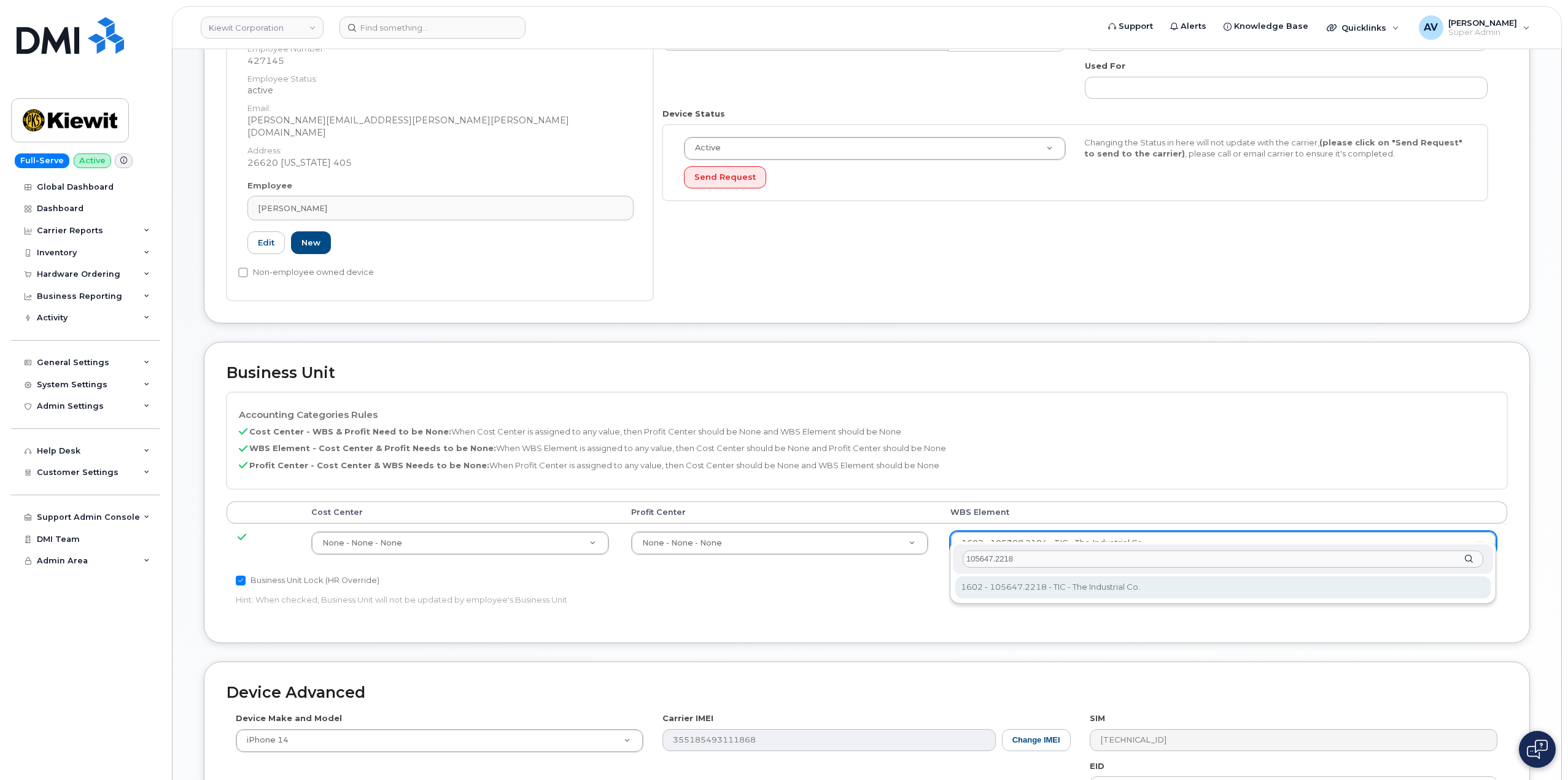
type input "105647.2218"
type input "30182179"
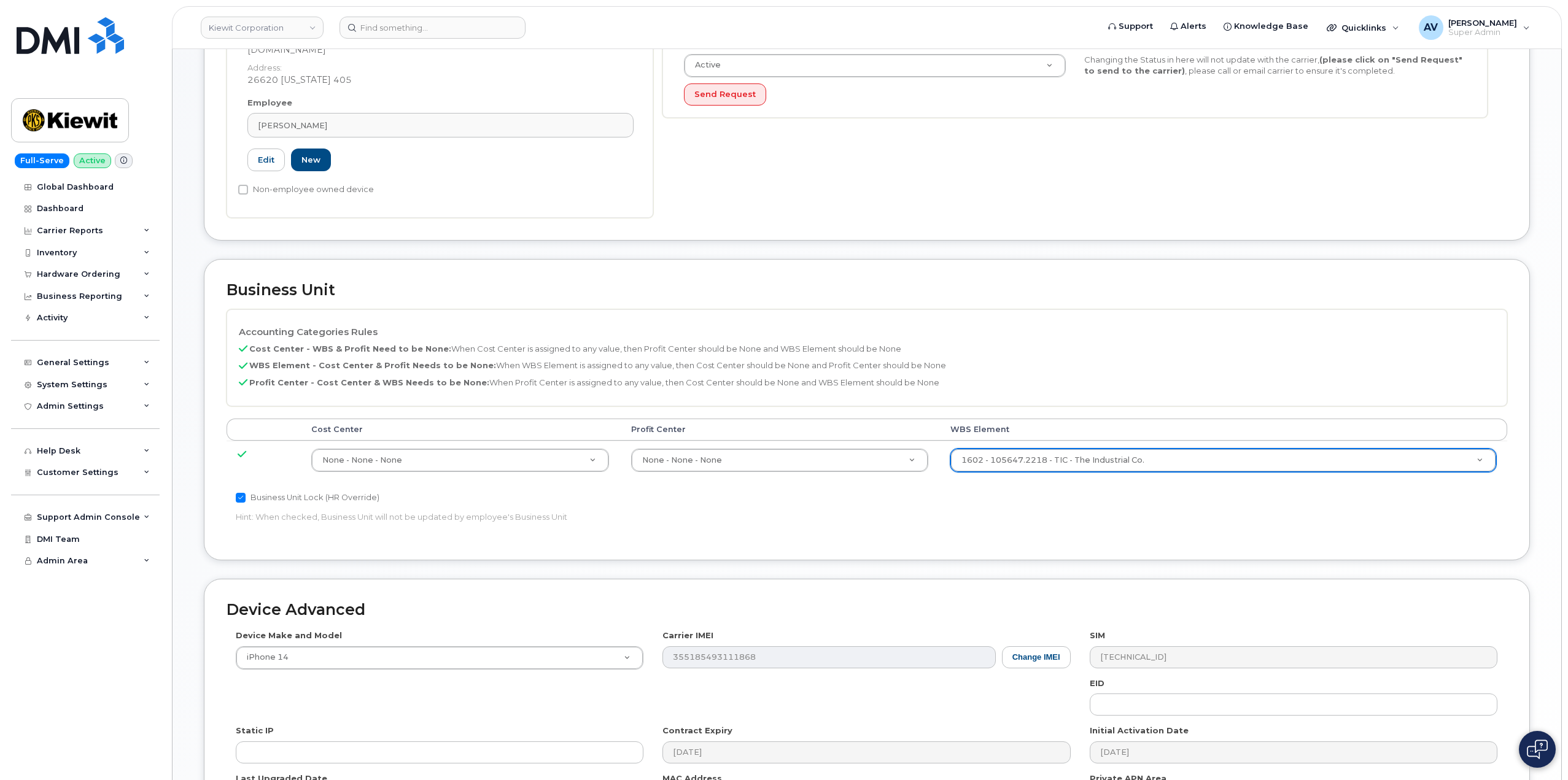
scroll to position [481, 0]
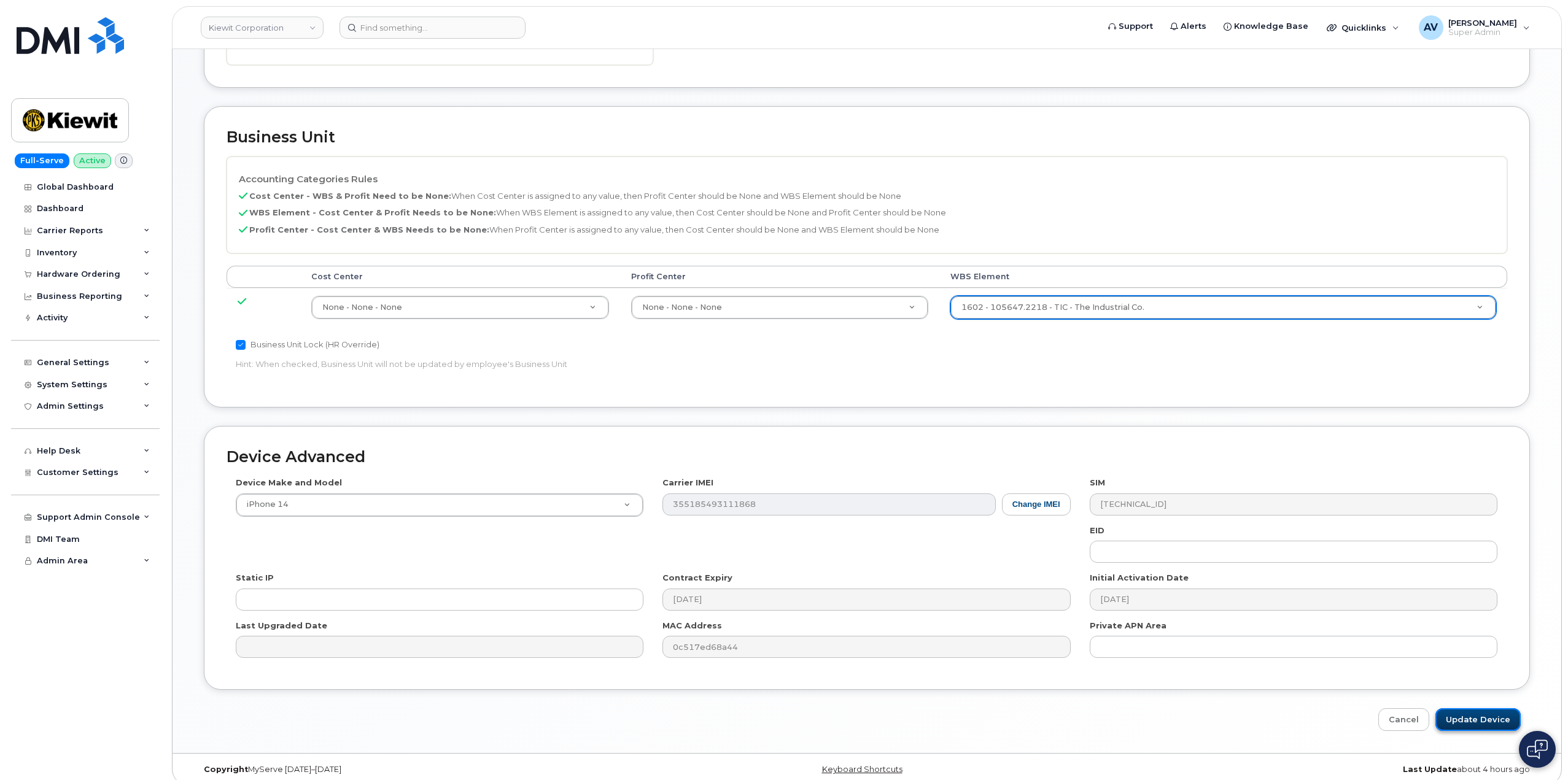
click at [1476, 708] on input "Update Device" at bounding box center [1478, 720] width 86 height 23
type input "Saving..."
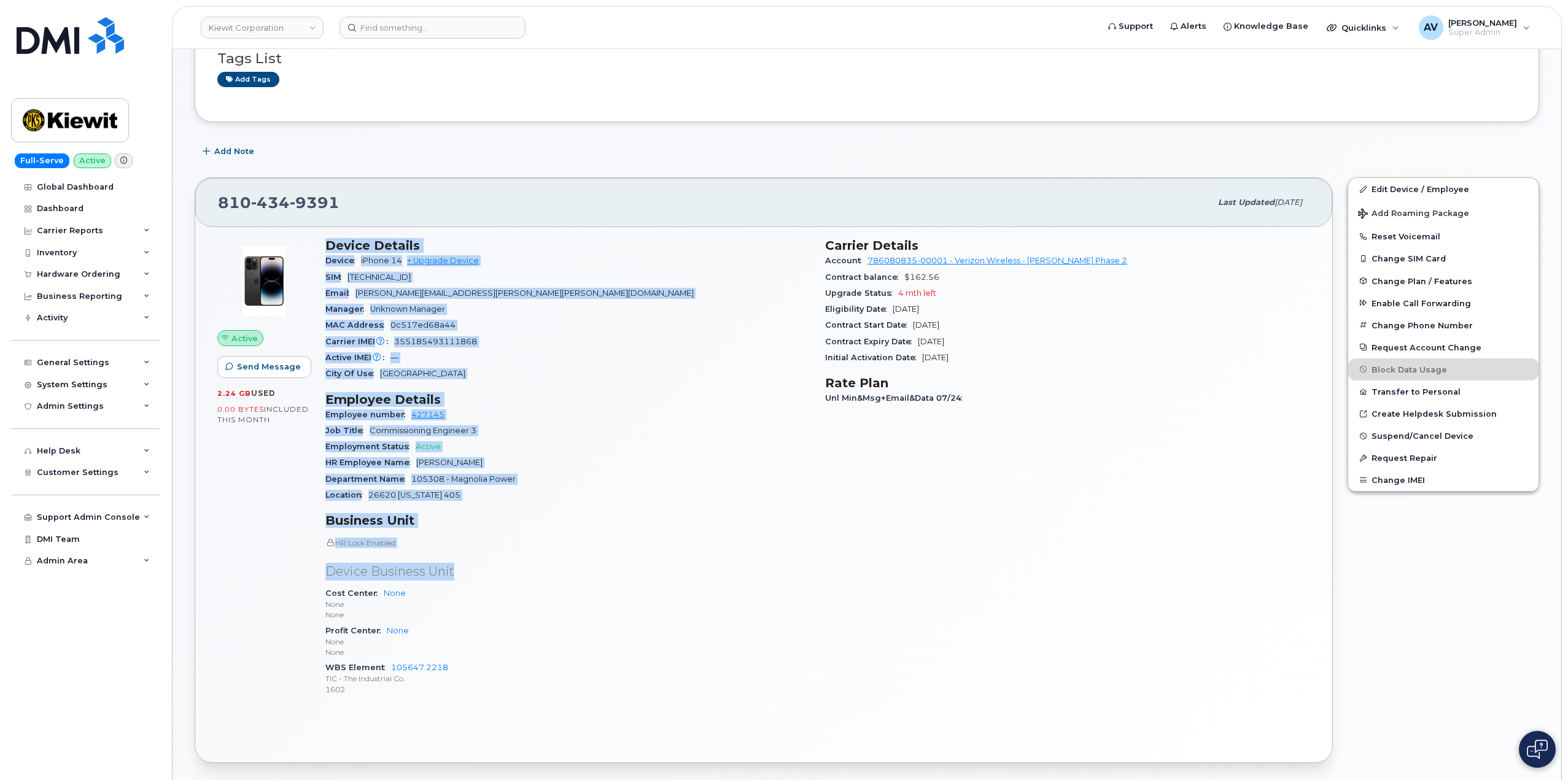
scroll to position [184, 0]
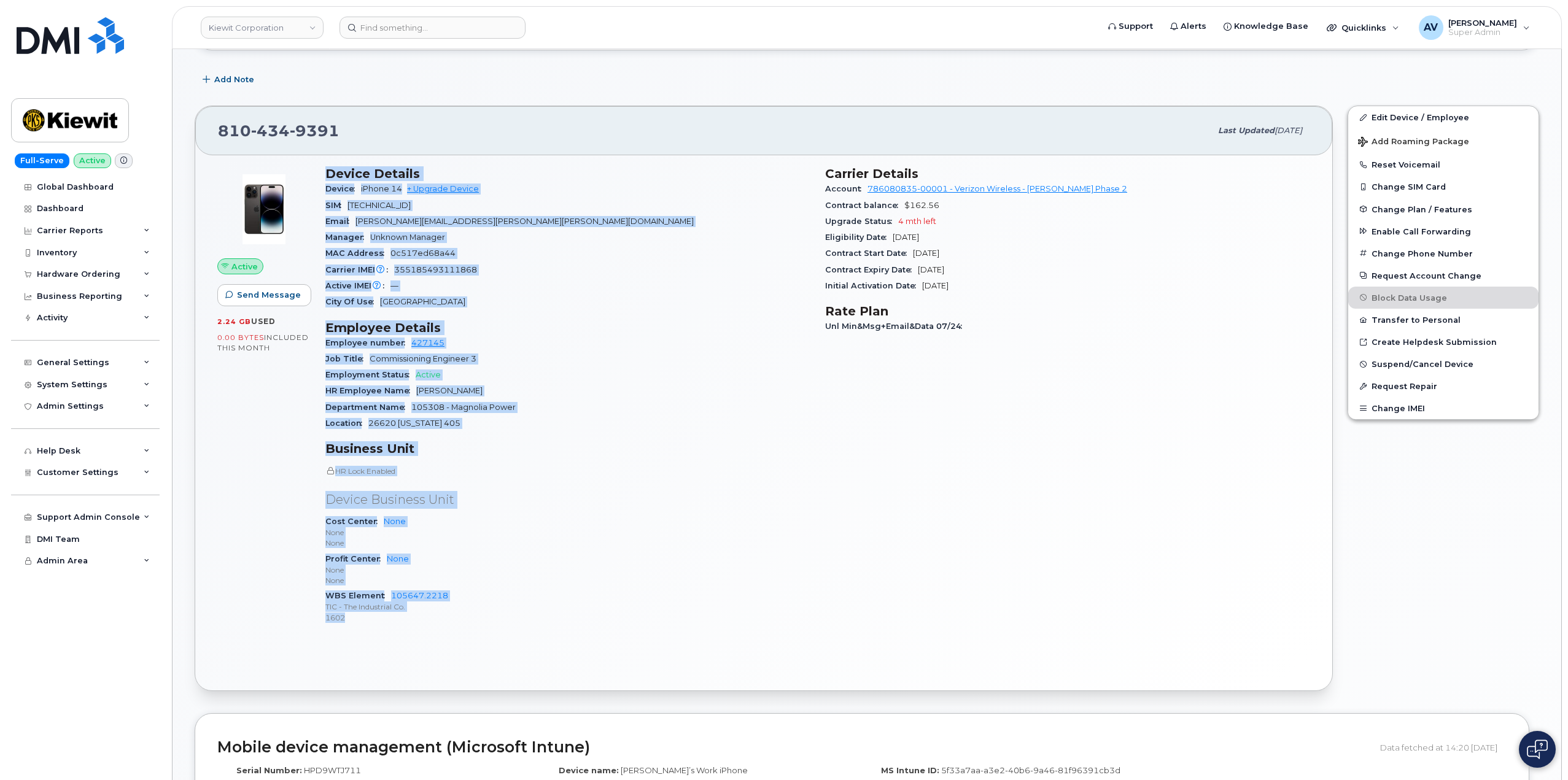
drag, startPoint x: 325, startPoint y: 355, endPoint x: 500, endPoint y: 618, distance: 315.9
click at [500, 618] on div "Device Details Device iPhone 14 + Upgrade Device SIM [TECHNICAL_ID] Email [PERS…" at bounding box center [567, 400] width 499 height 483
copy div "Device Details Device iPhone 14 + Upgrade Device SIM 89148000010891148181 Email…"
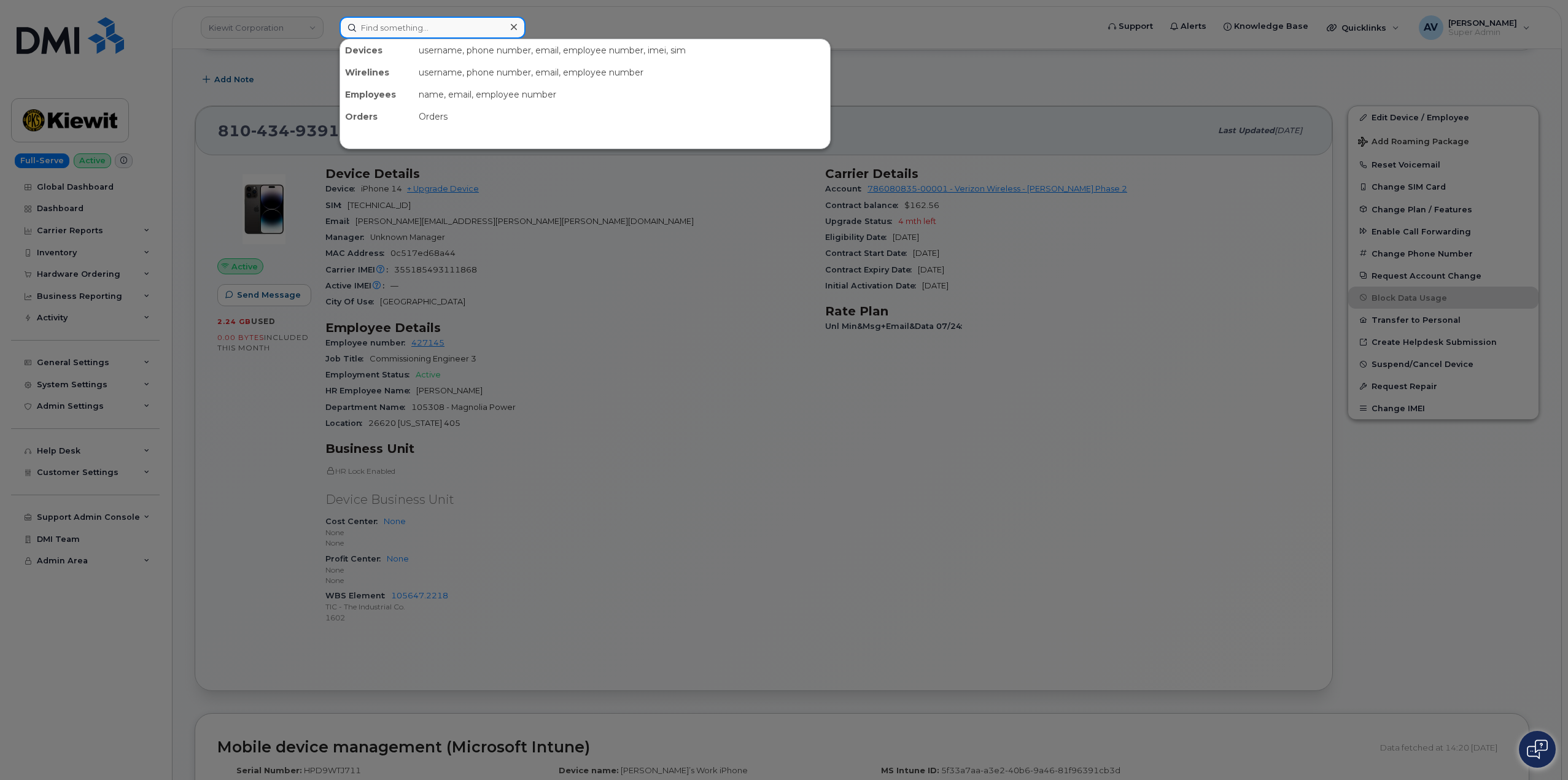
click at [399, 32] on input at bounding box center [433, 27] width 186 height 22
paste input "[PERSON_NAME]"
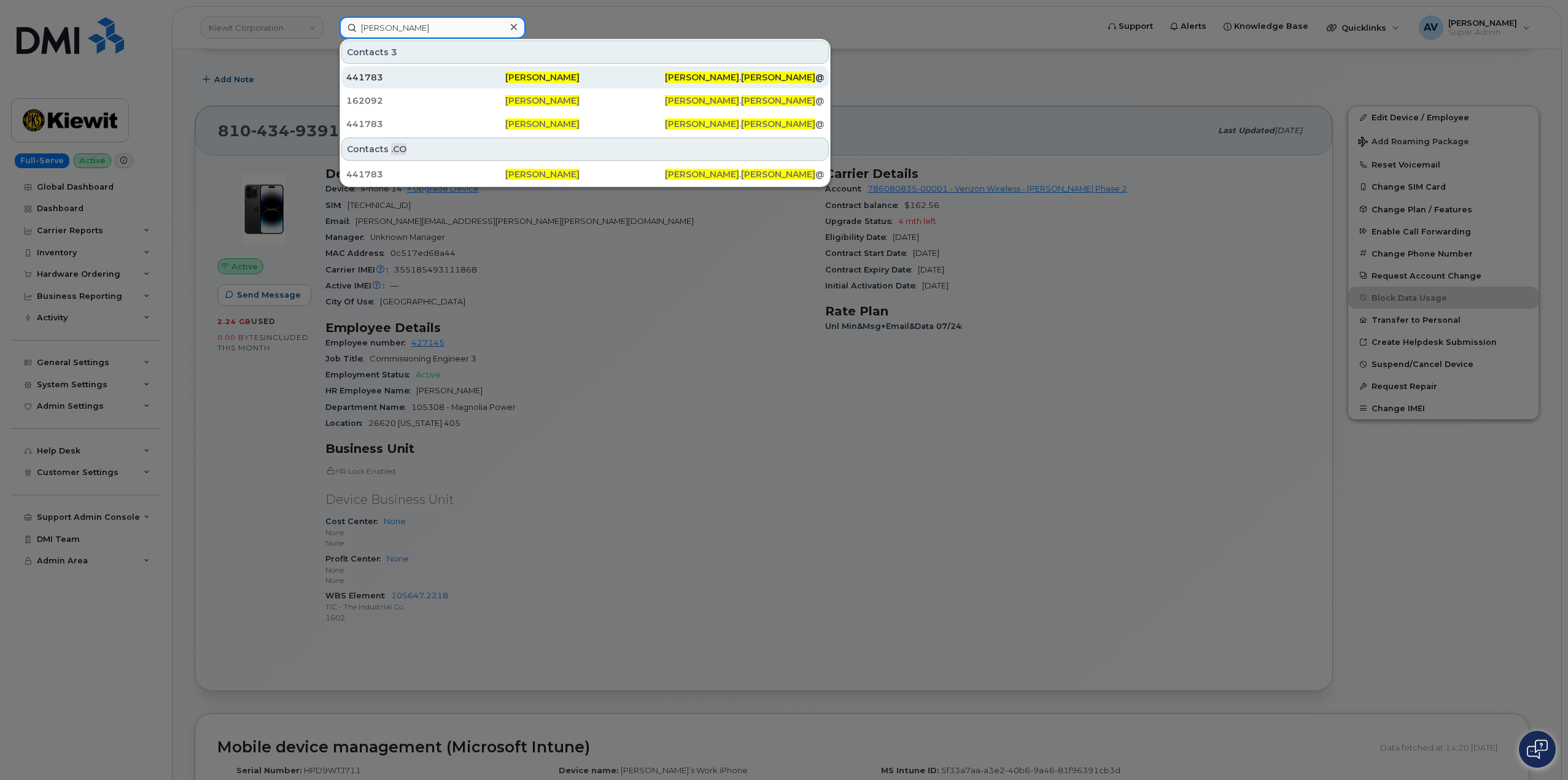
type input "[PERSON_NAME]"
click at [505, 67] on div "441783" at bounding box center [584, 77] width 159 height 22
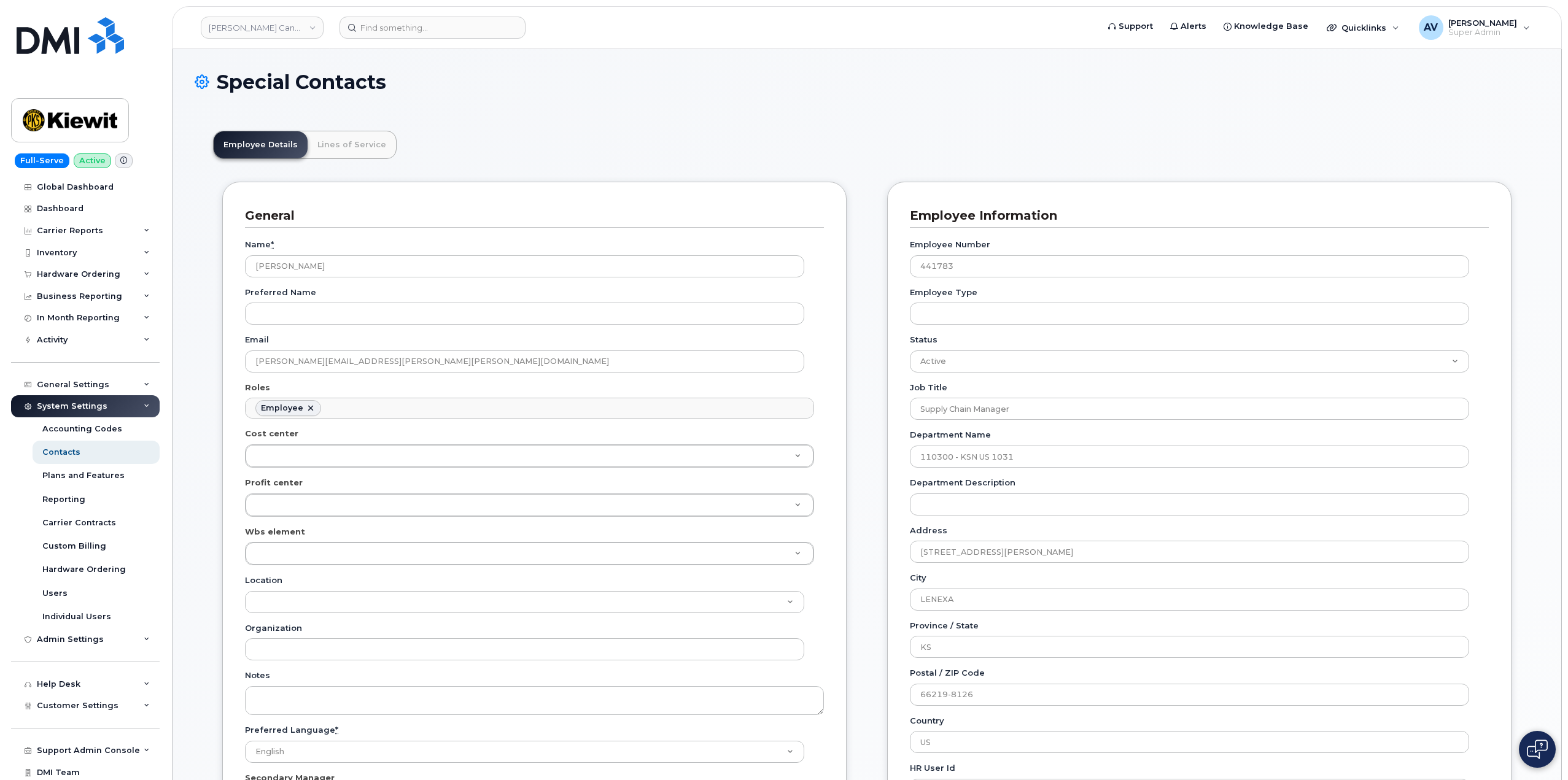
scroll to position [36, 0]
click at [351, 158] on link "Lines of Service" at bounding box center [351, 145] width 88 height 27
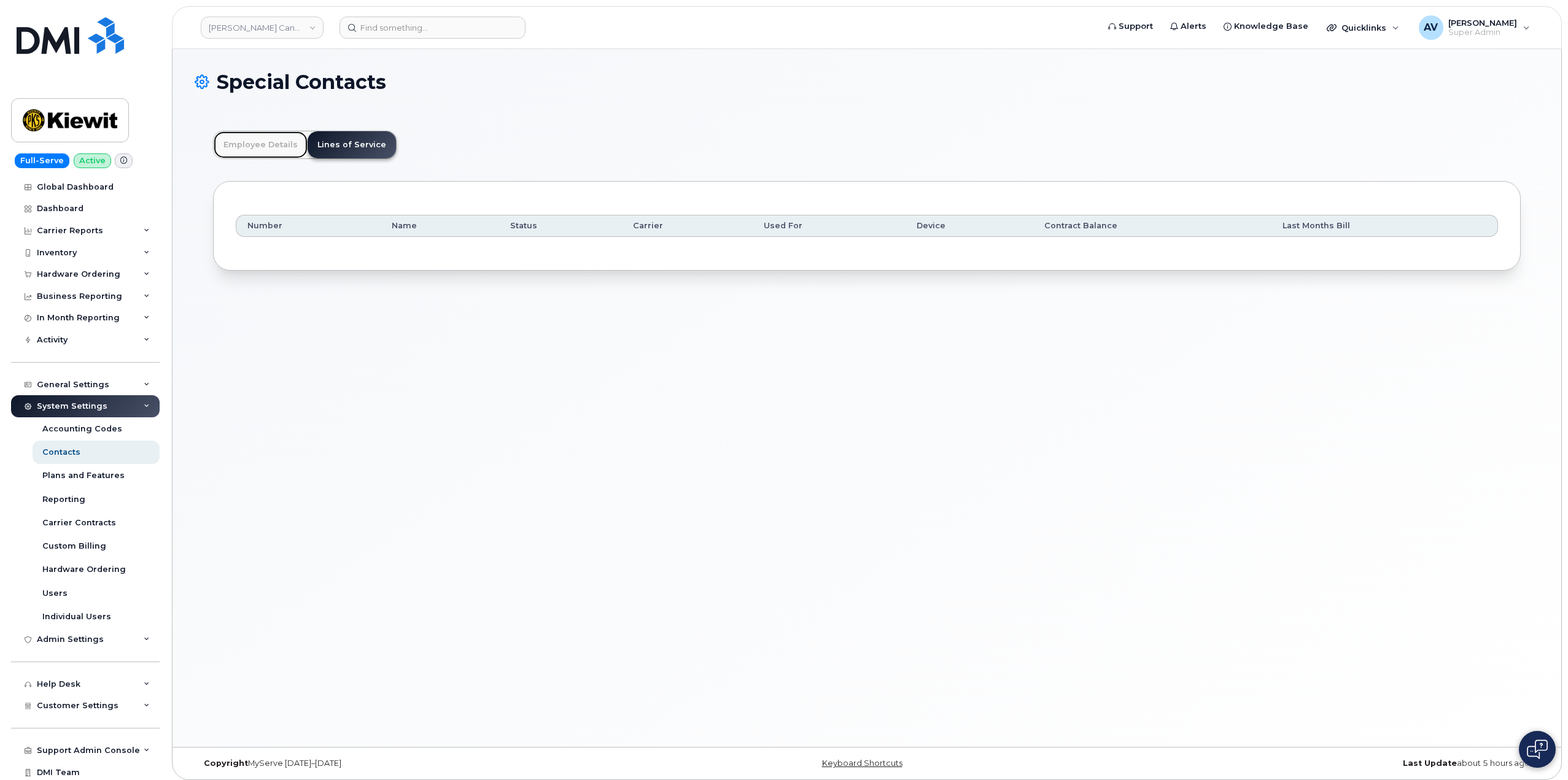
click at [267, 142] on link "Employee Details" at bounding box center [261, 145] width 94 height 27
